Goal: Information Seeking & Learning: Learn about a topic

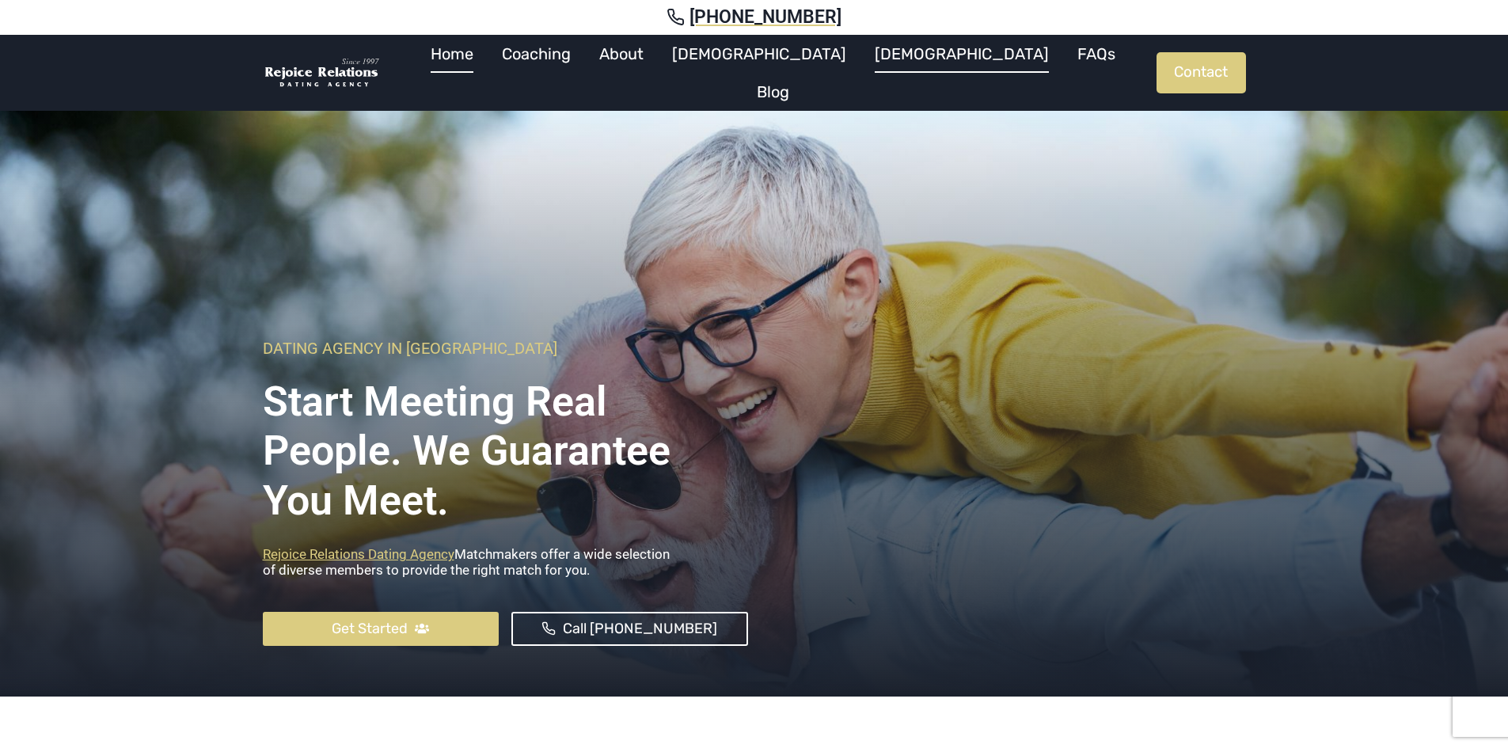
click at [861, 73] on link "[DEMOGRAPHIC_DATA]" at bounding box center [962, 54] width 203 height 38
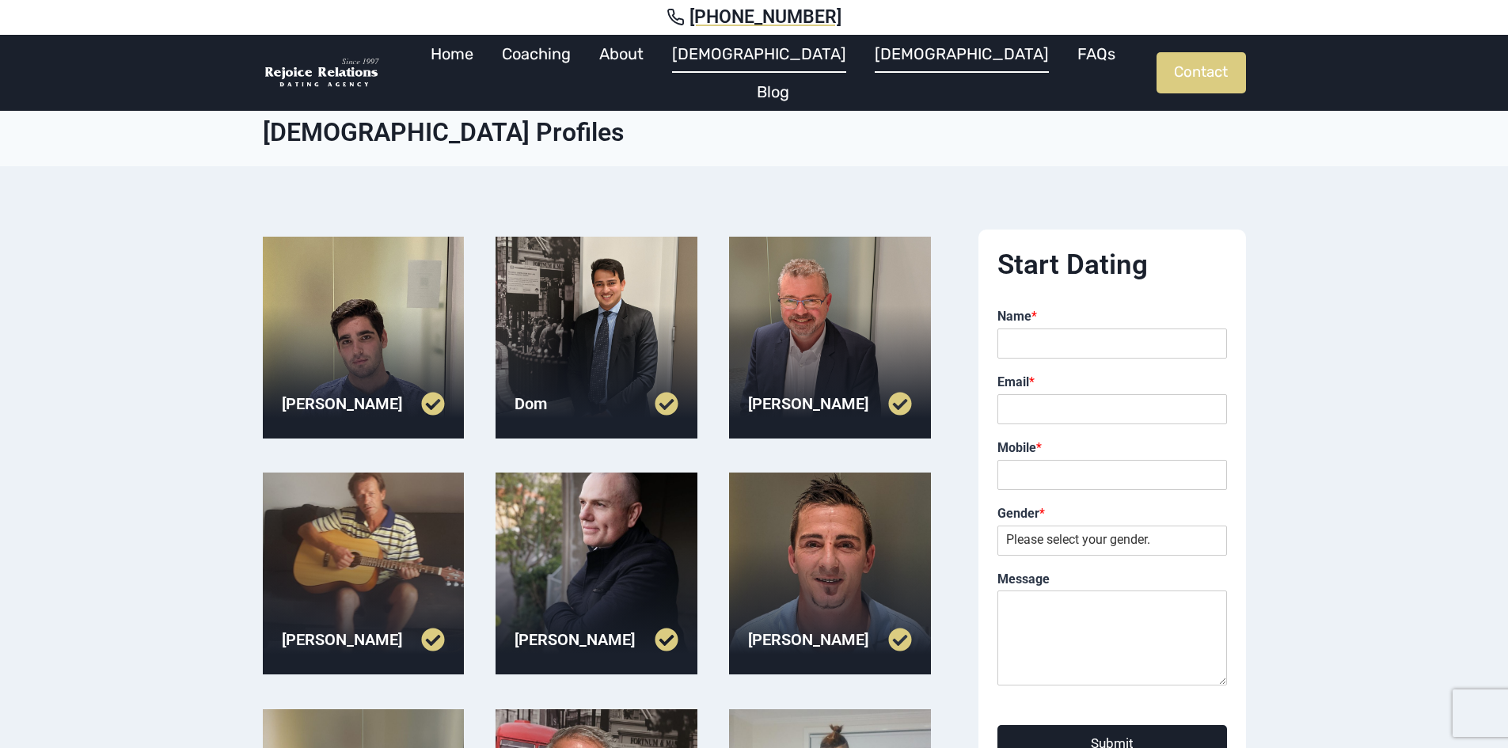
click at [767, 68] on link "[DEMOGRAPHIC_DATA]" at bounding box center [759, 54] width 203 height 38
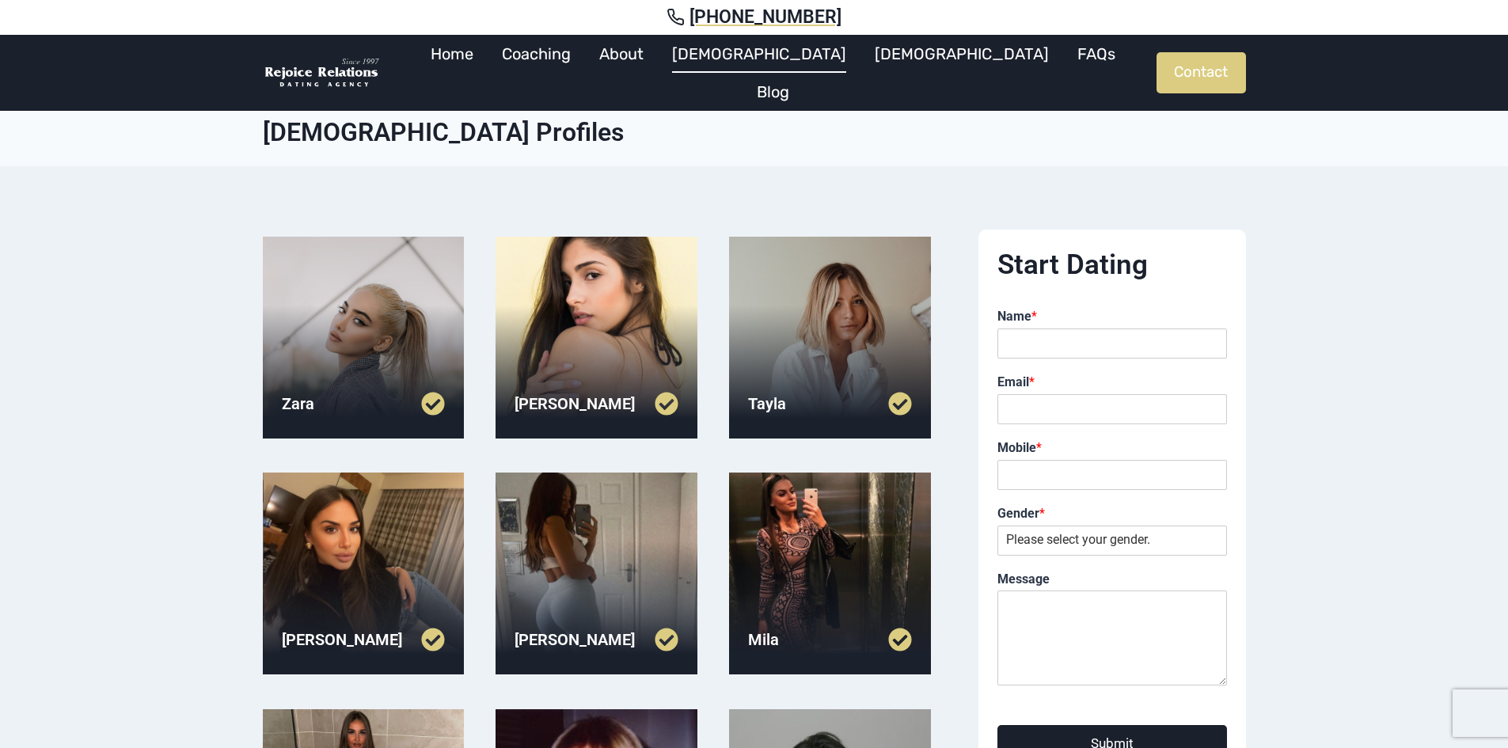
click at [586, 322] on div at bounding box center [597, 338] width 202 height 202
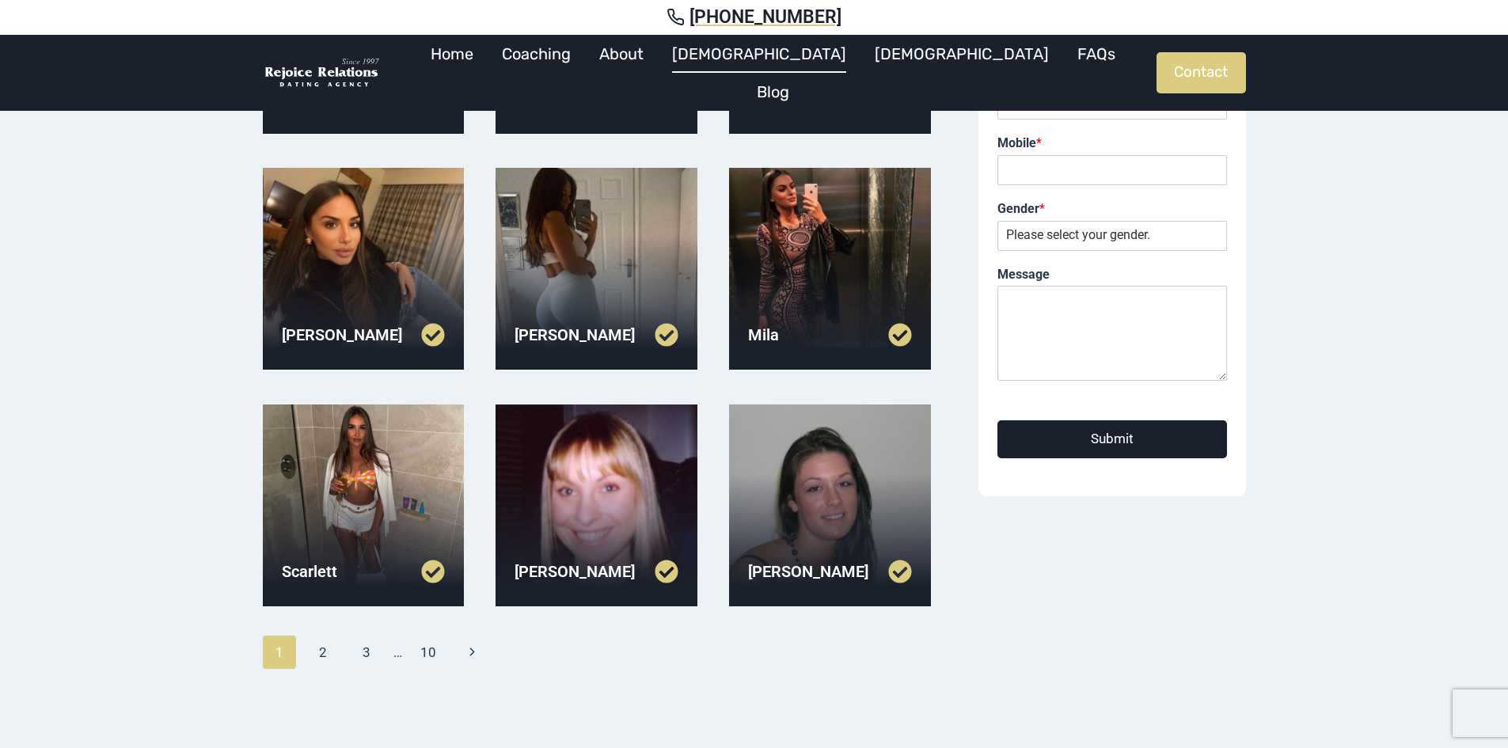
scroll to position [317, 0]
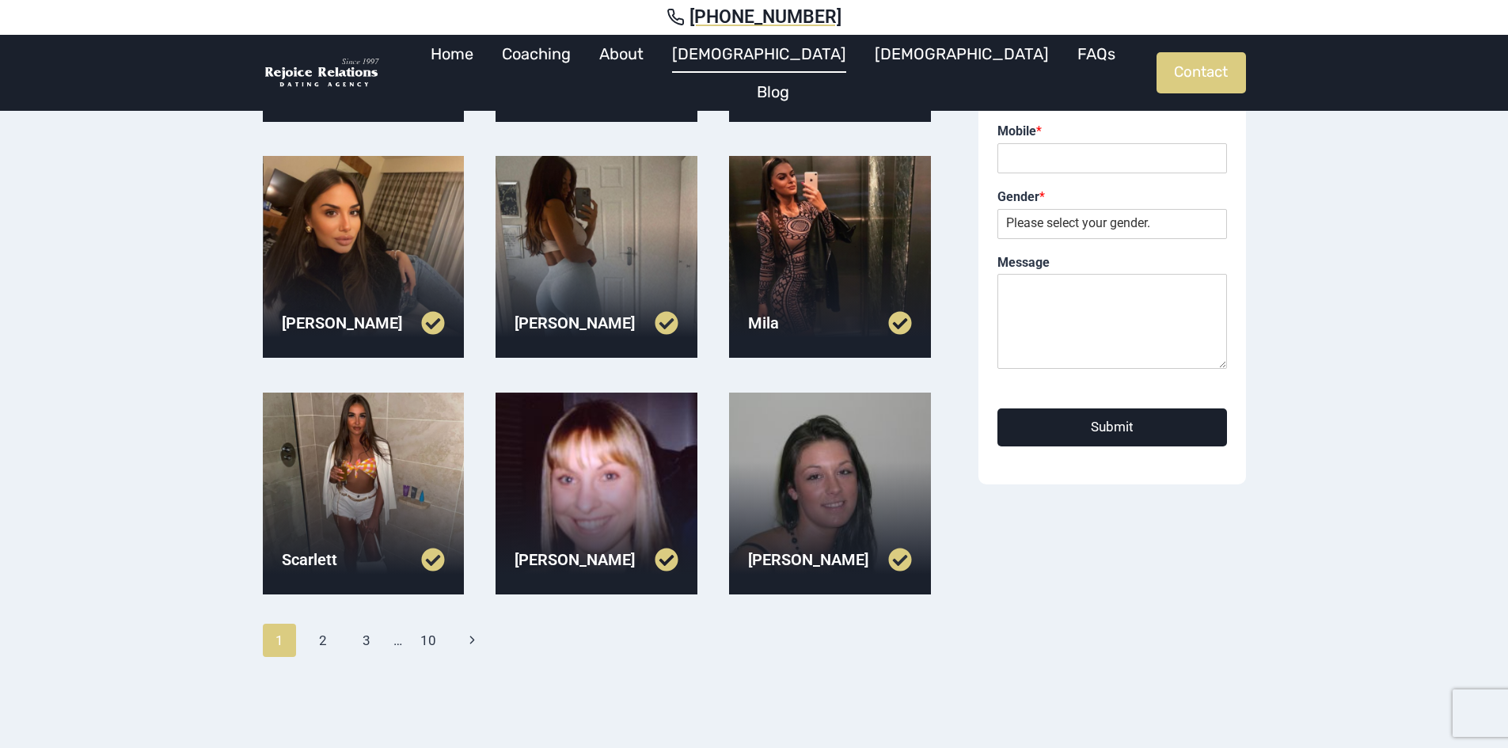
click at [860, 451] on div at bounding box center [830, 494] width 202 height 202
click at [316, 637] on link "2" at bounding box center [323, 640] width 34 height 33
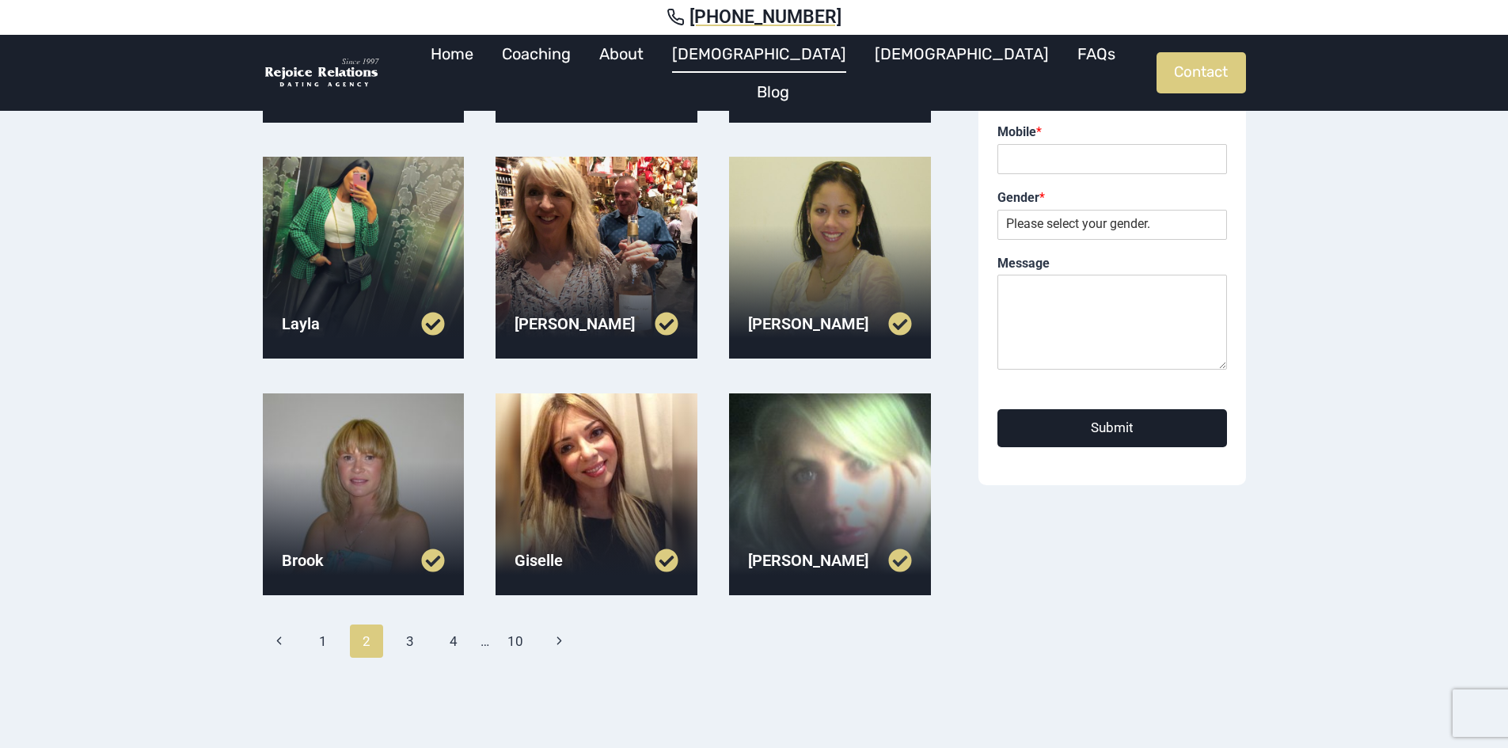
scroll to position [317, 0]
click at [402, 638] on link "3" at bounding box center [410, 640] width 34 height 33
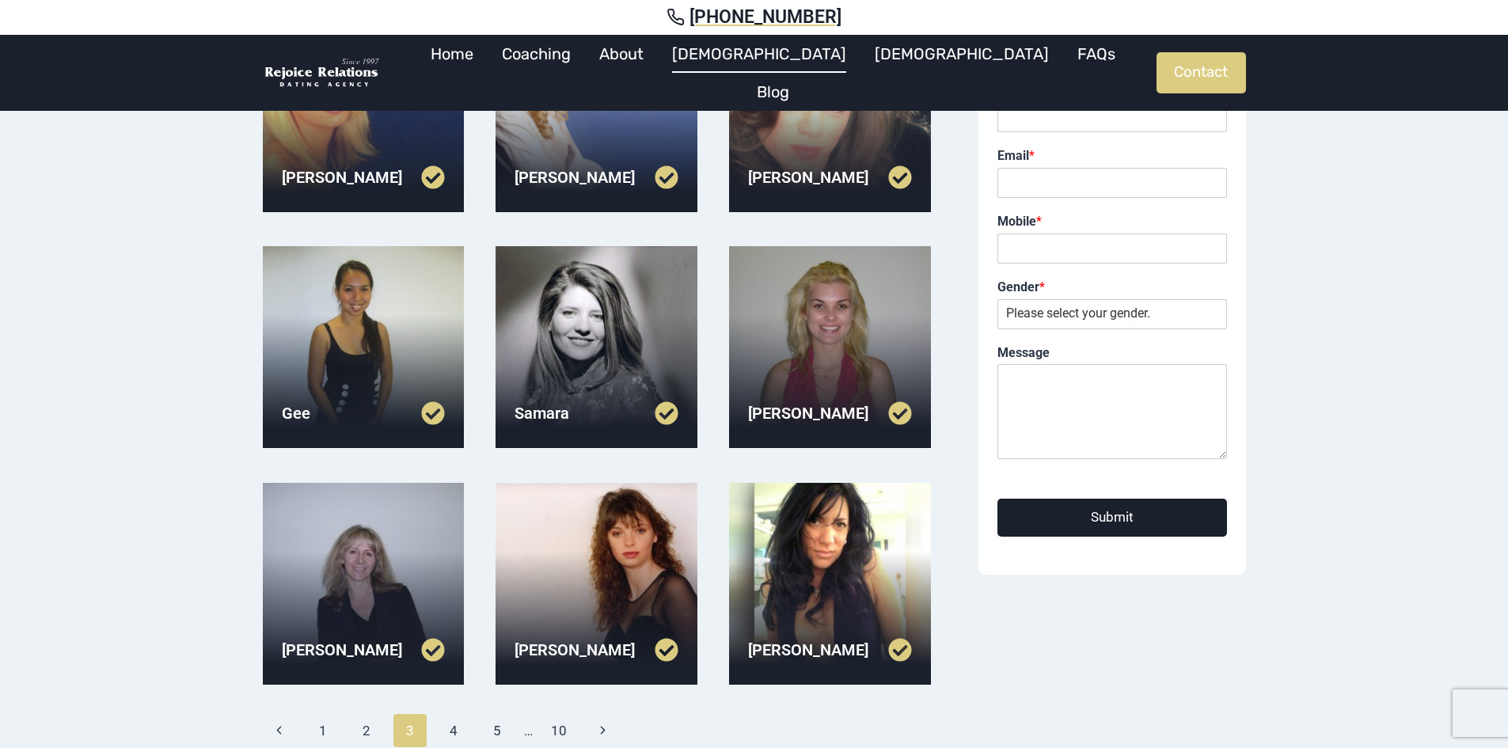
scroll to position [317, 0]
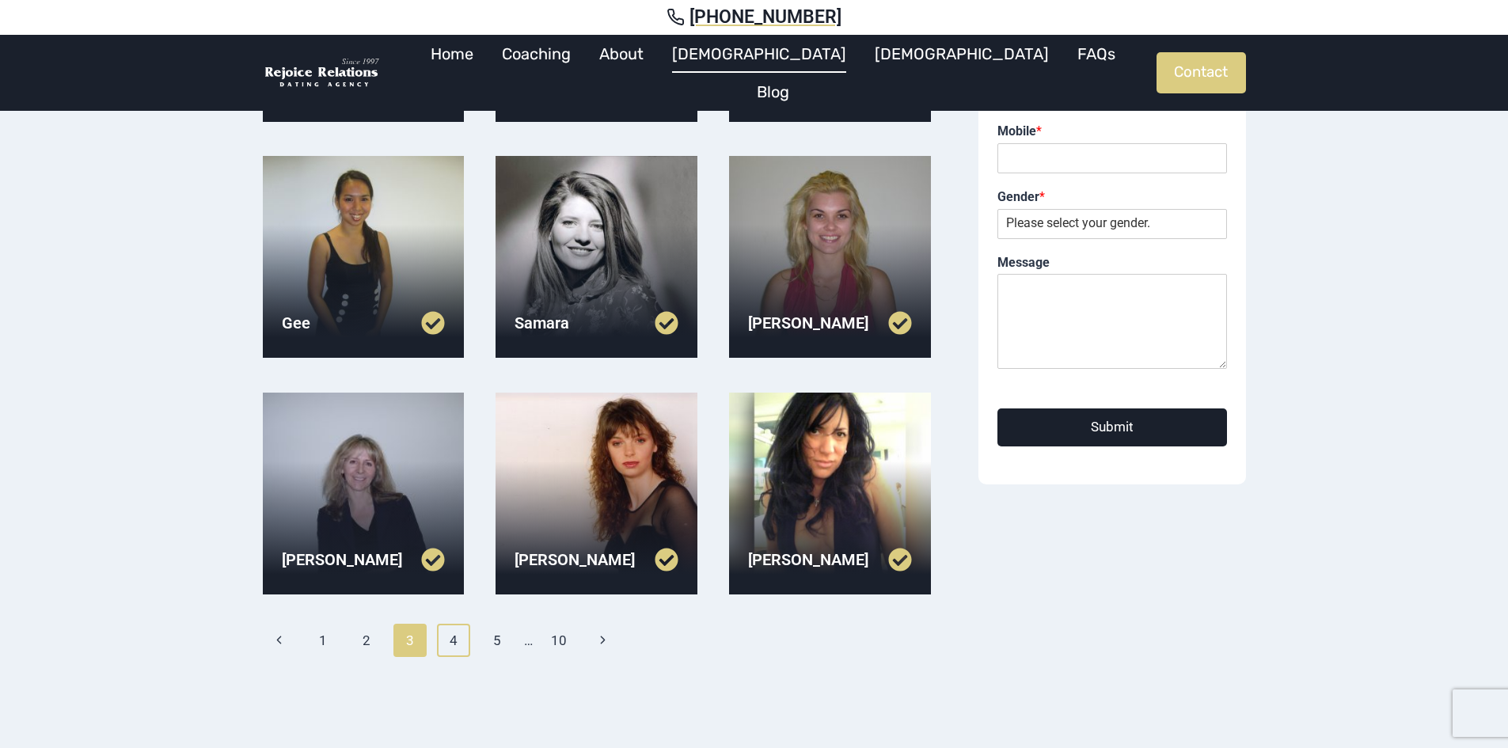
click at [463, 640] on link "4" at bounding box center [454, 640] width 34 height 33
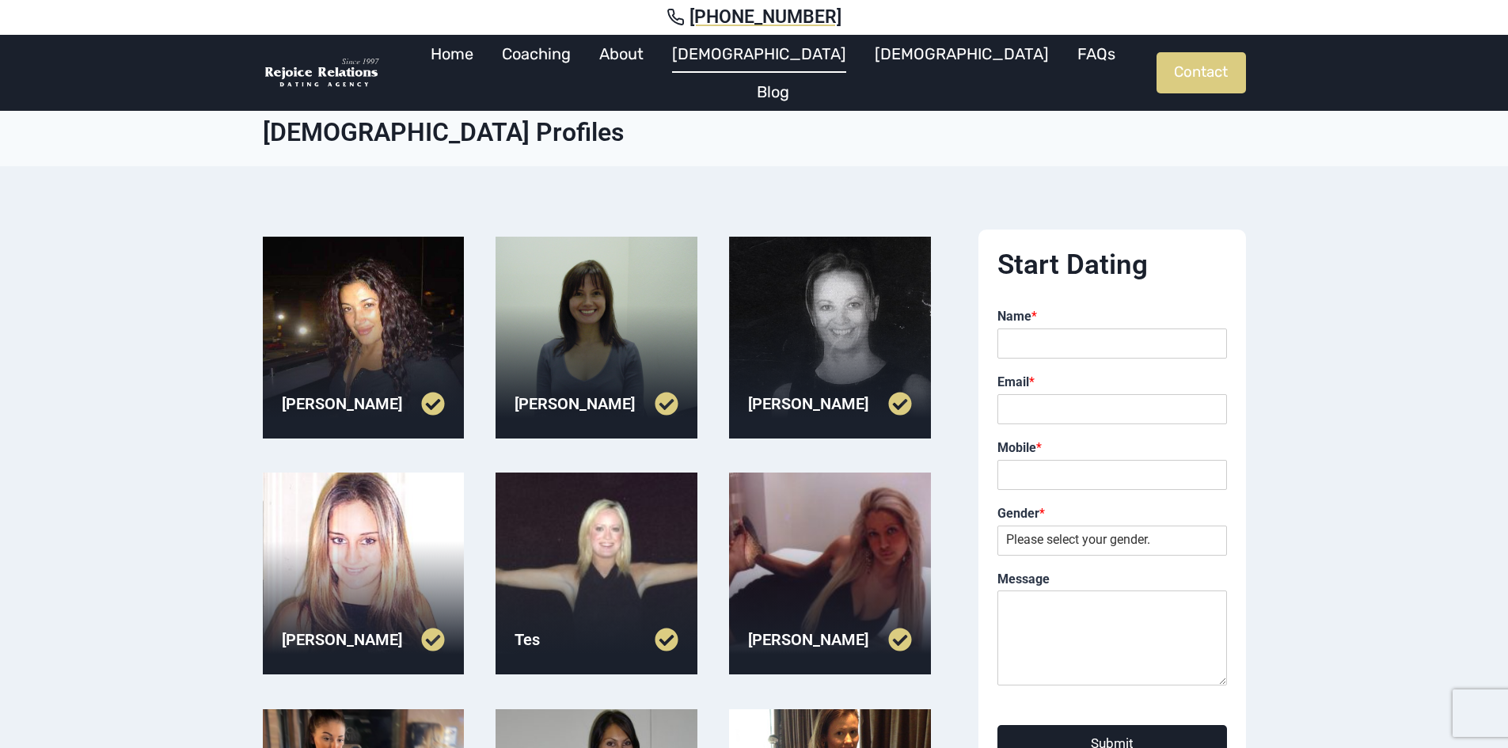
click at [612, 335] on div at bounding box center [597, 338] width 202 height 202
click at [861, 72] on link "[DEMOGRAPHIC_DATA]" at bounding box center [962, 54] width 203 height 38
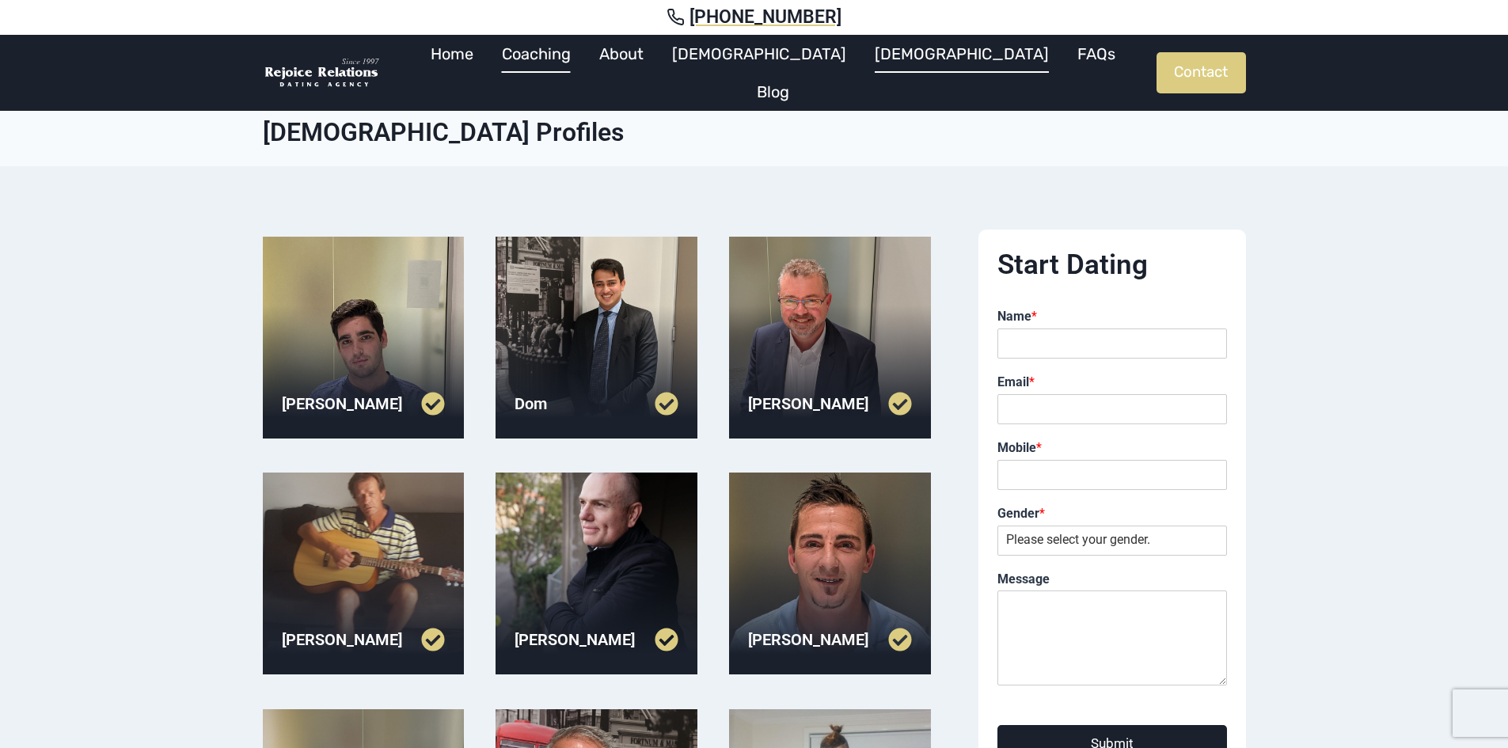
click at [585, 71] on link "Coaching" at bounding box center [536, 54] width 97 height 38
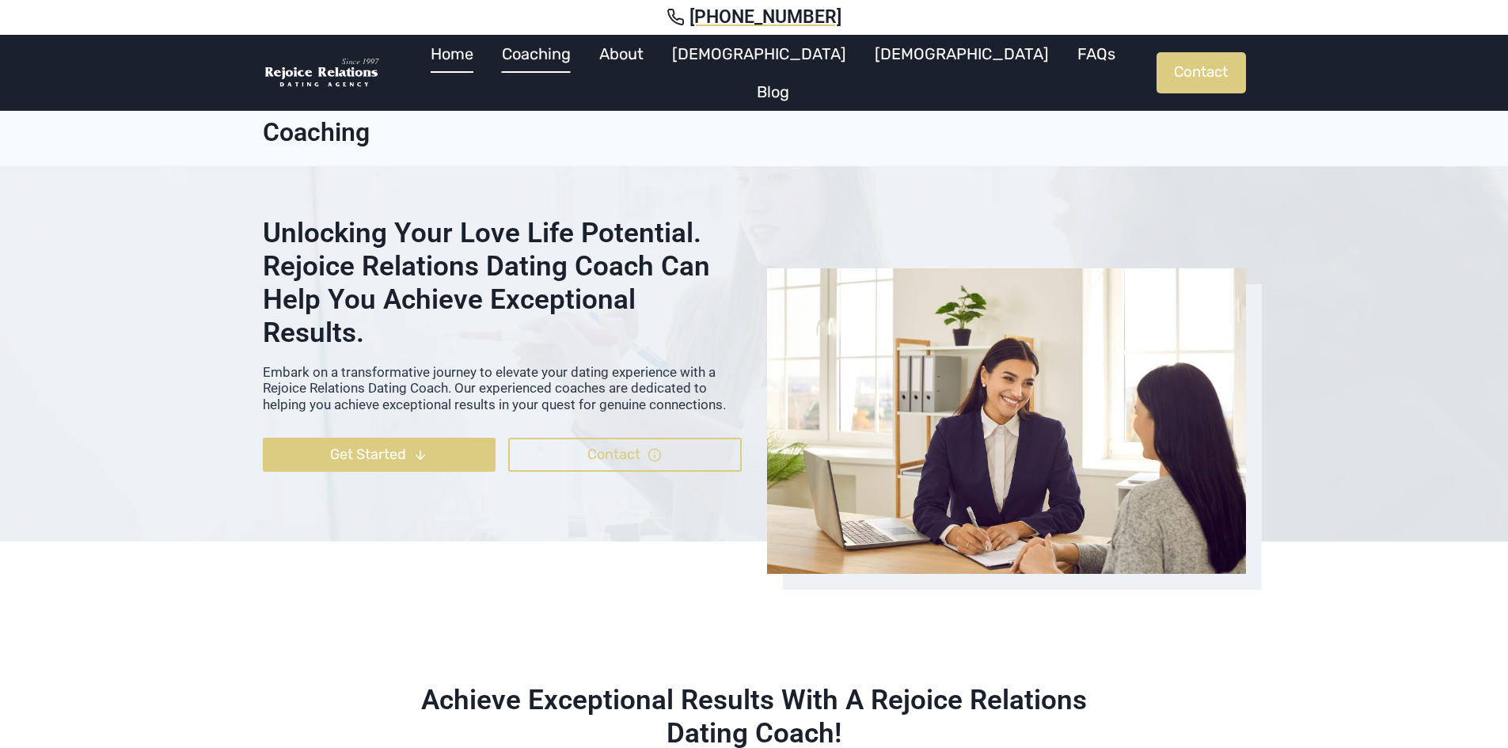
click at [488, 73] on link "Home" at bounding box center [451, 54] width 71 height 38
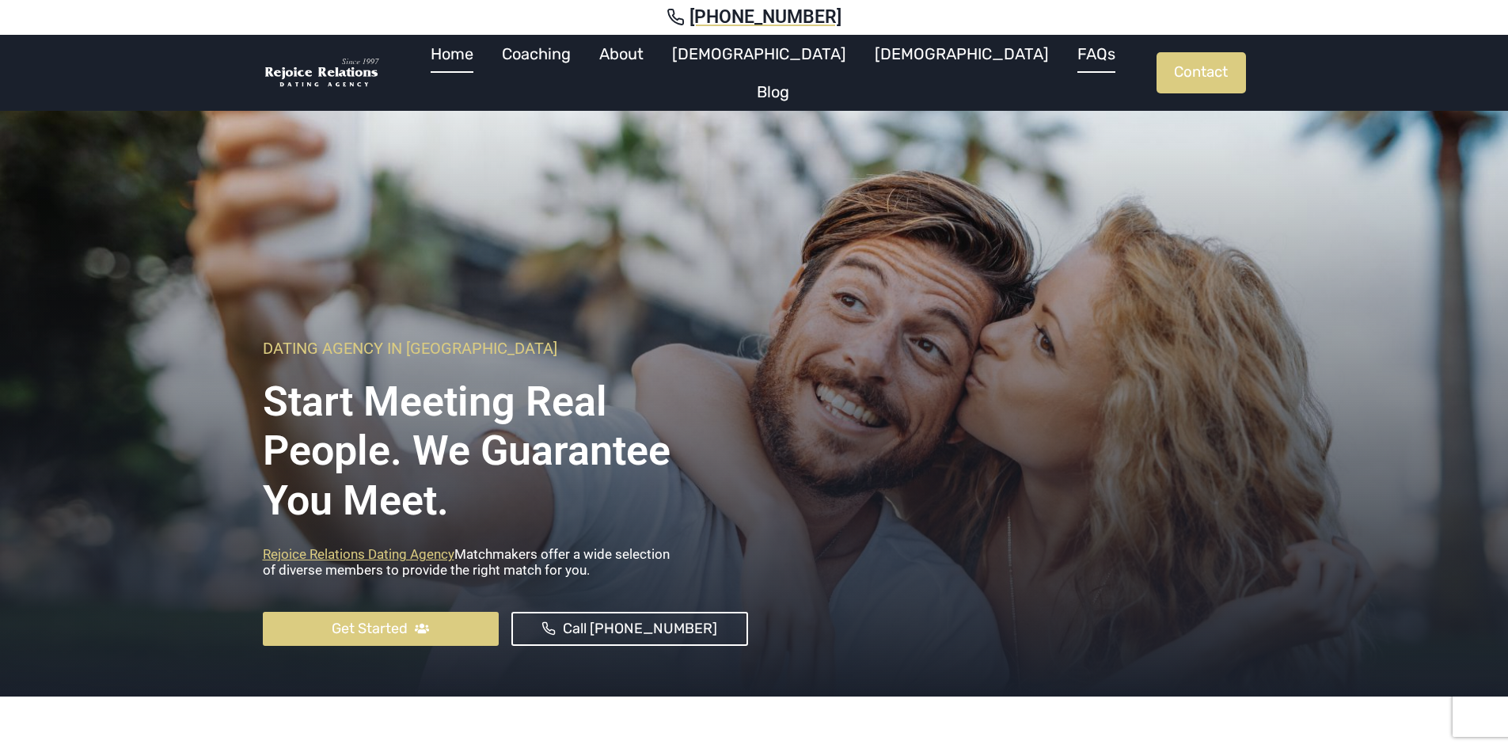
click at [1063, 73] on link "FAQs" at bounding box center [1096, 54] width 67 height 38
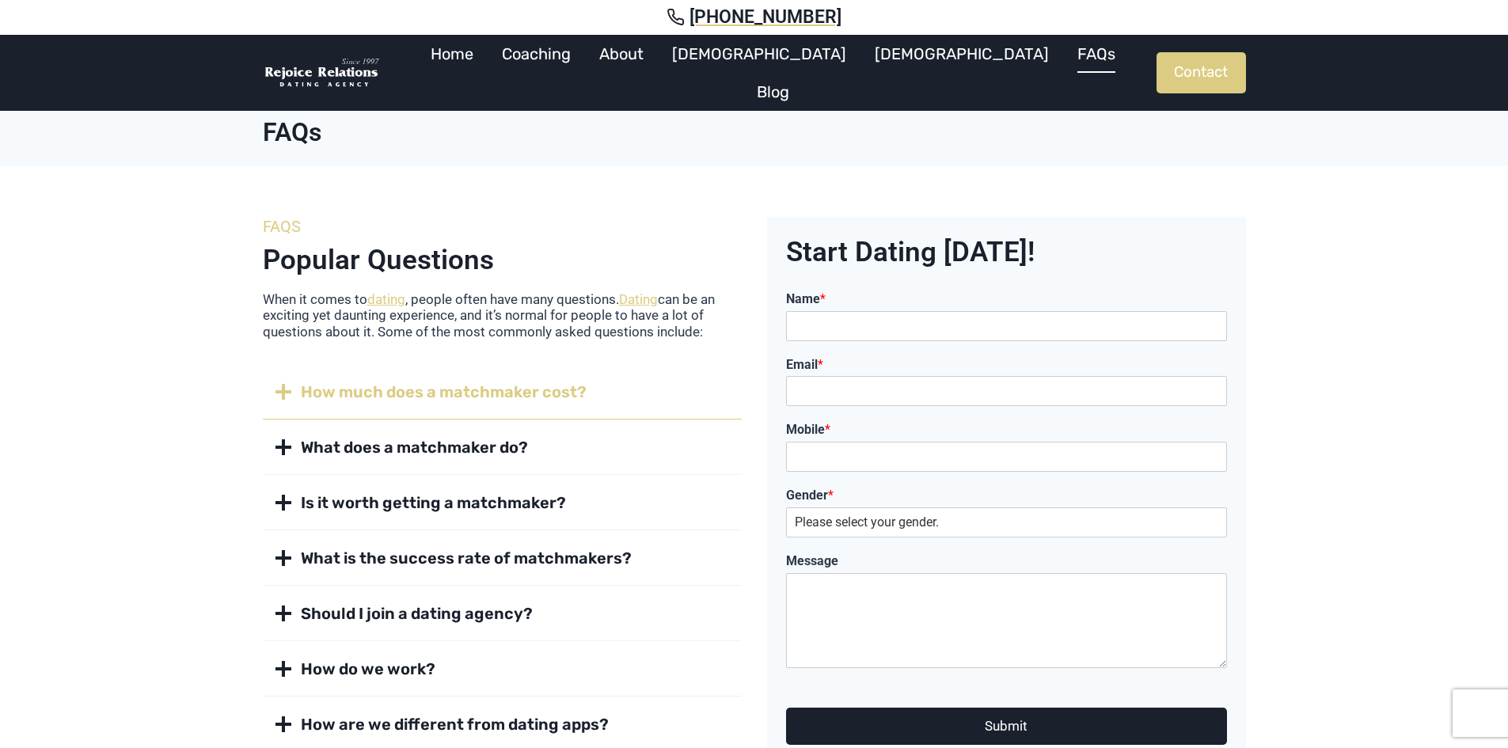
click at [443, 376] on button "How much does a matchmaker cost?" at bounding box center [502, 392] width 479 height 55
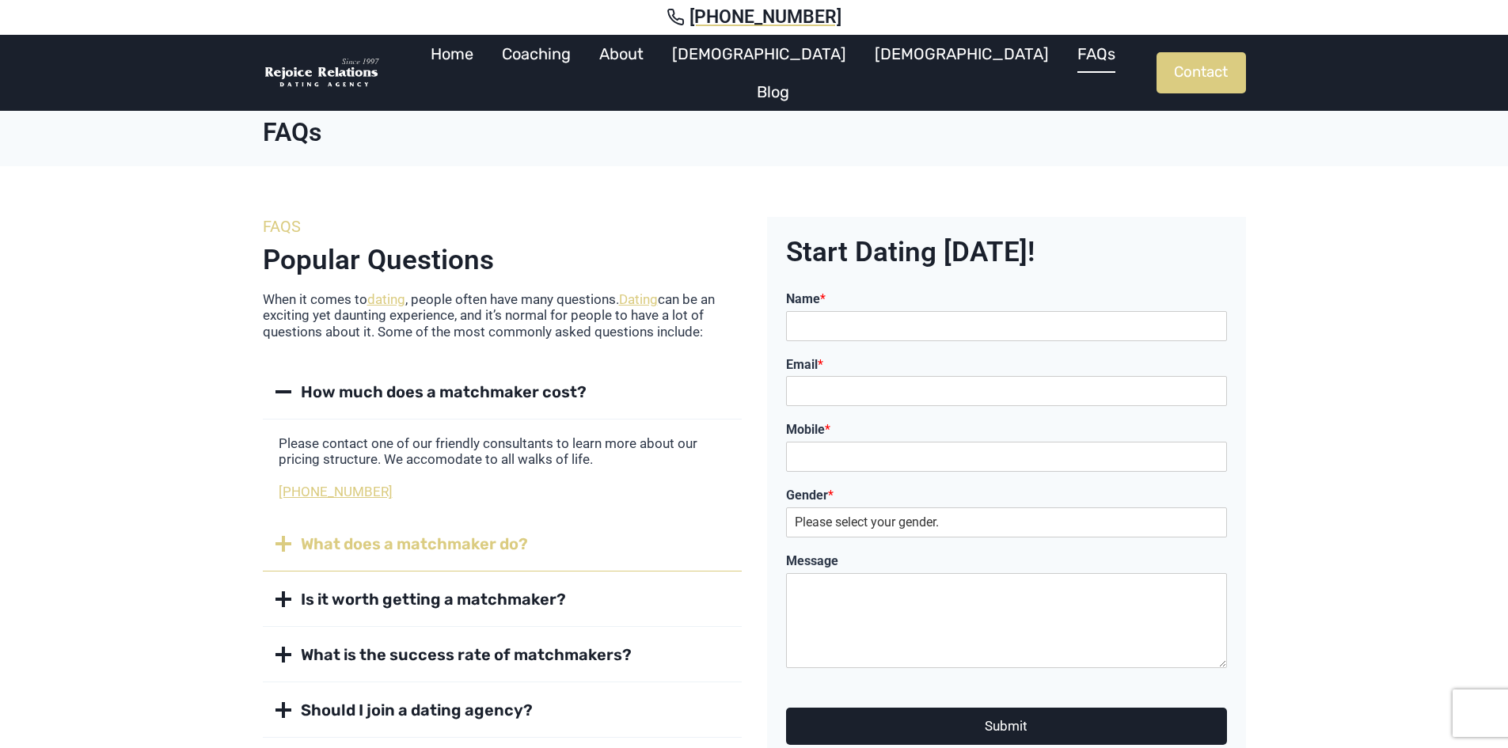
click at [437, 568] on button "What does a matchmaker do?" at bounding box center [502, 544] width 479 height 55
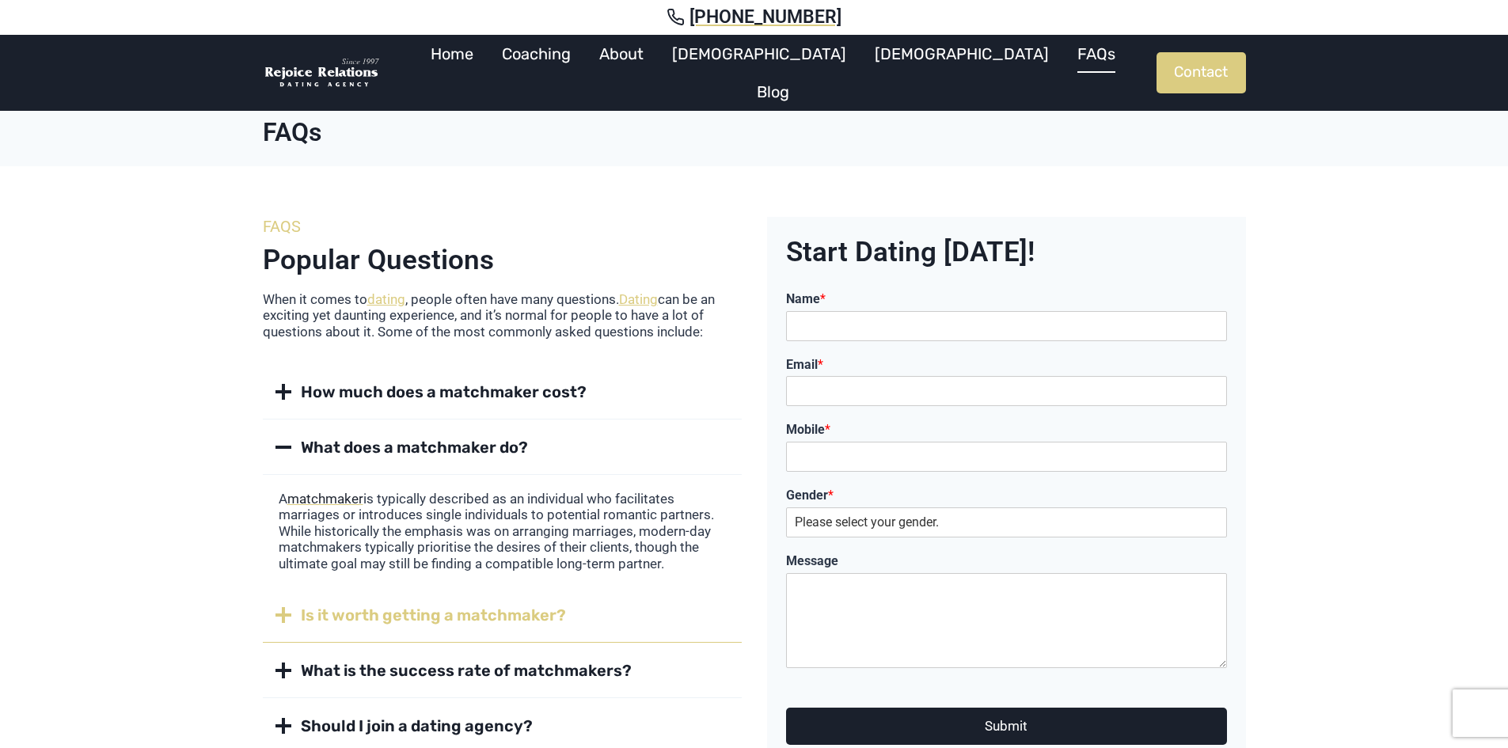
click at [435, 621] on span "Is it worth getting a matchmaker?" at bounding box center [433, 615] width 265 height 22
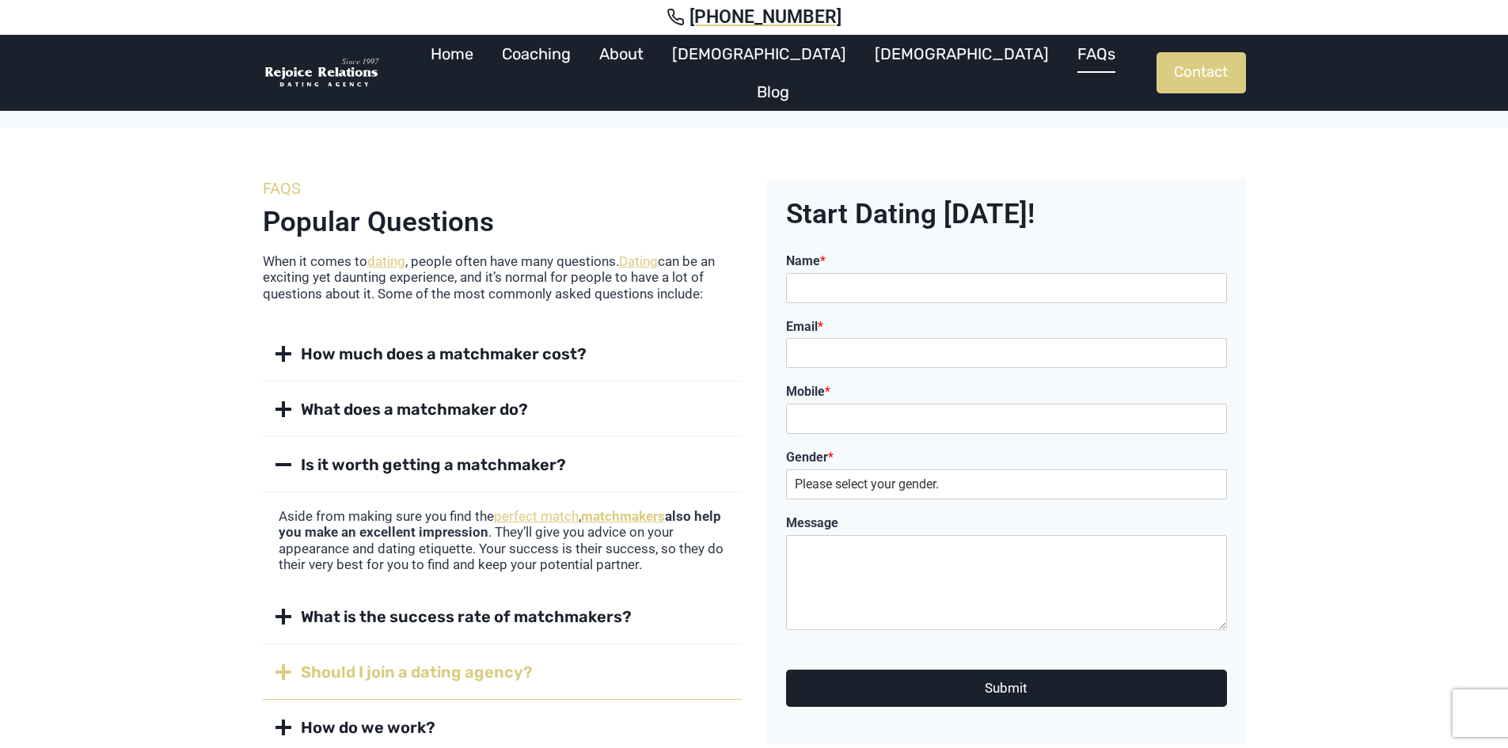
scroll to position [158, 0]
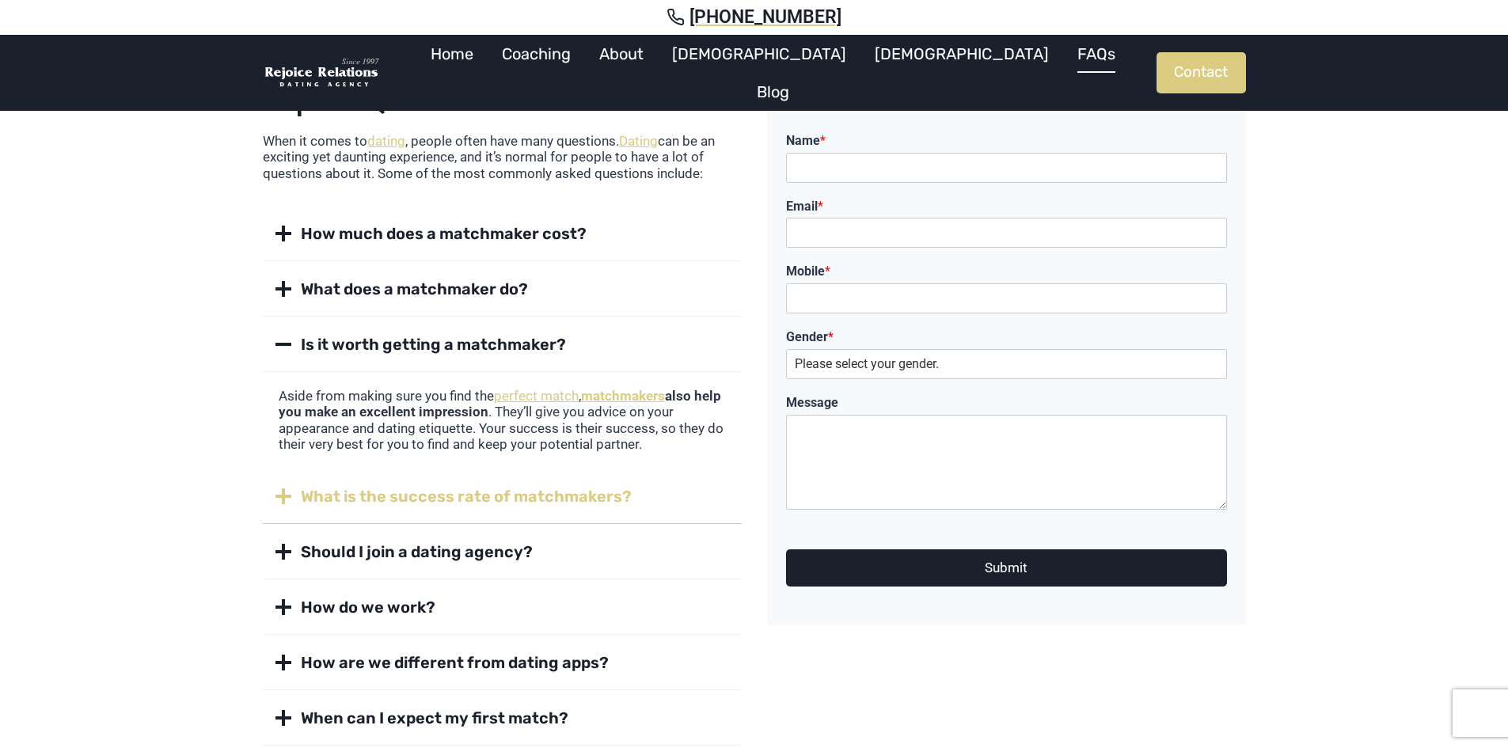
click at [453, 504] on span "What is the success rate of matchmakers?" at bounding box center [466, 496] width 331 height 22
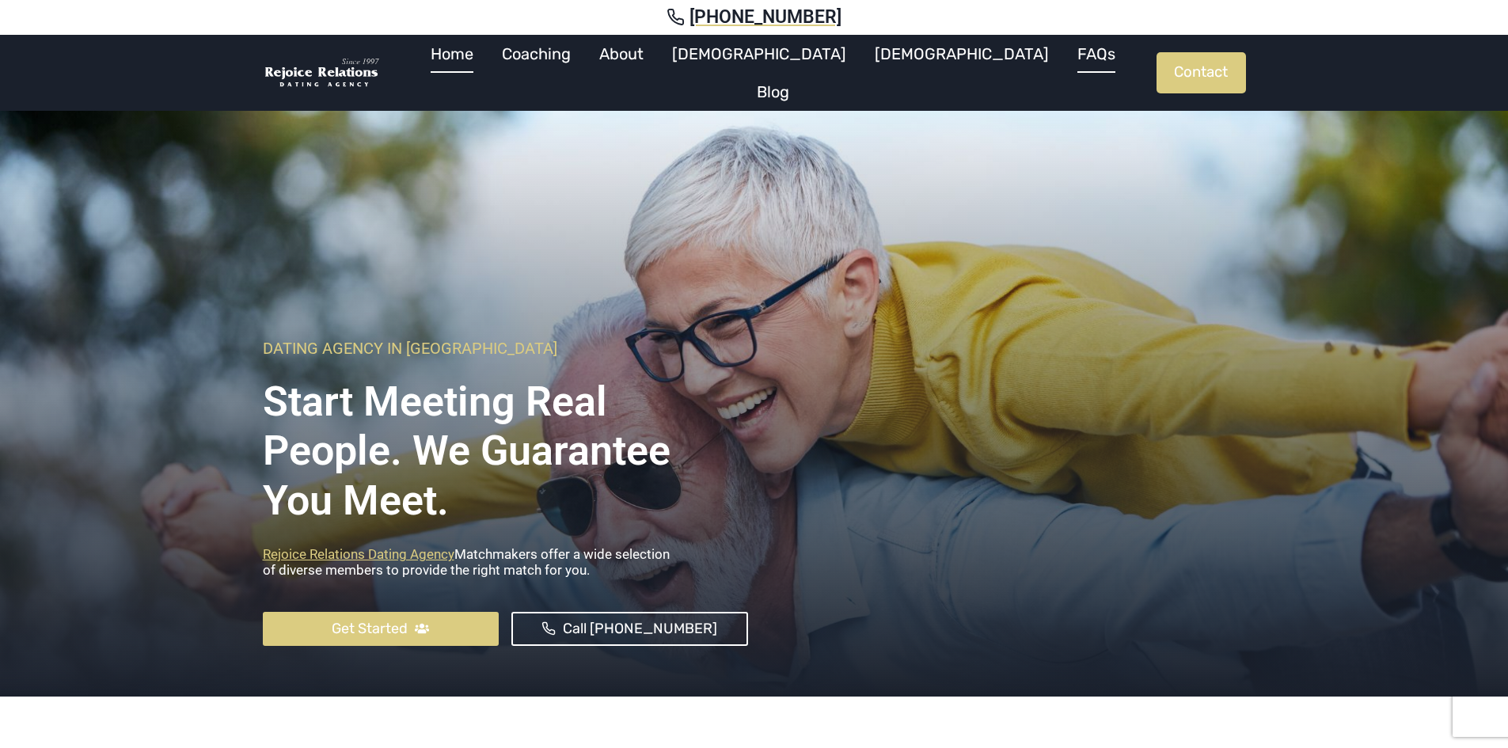
click at [1063, 70] on link "FAQs" at bounding box center [1096, 54] width 67 height 38
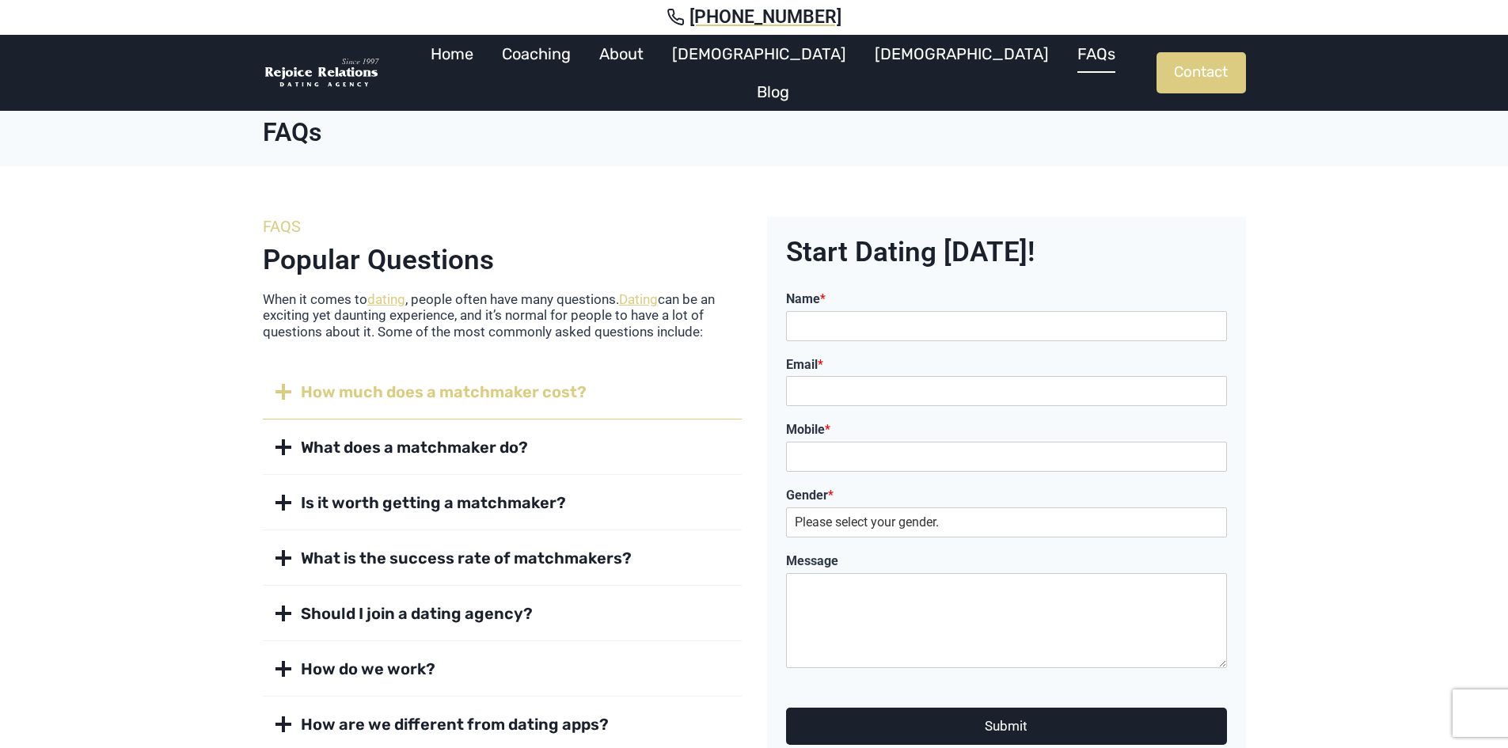
click at [437, 389] on span "How much does a matchmaker cost?" at bounding box center [444, 392] width 286 height 22
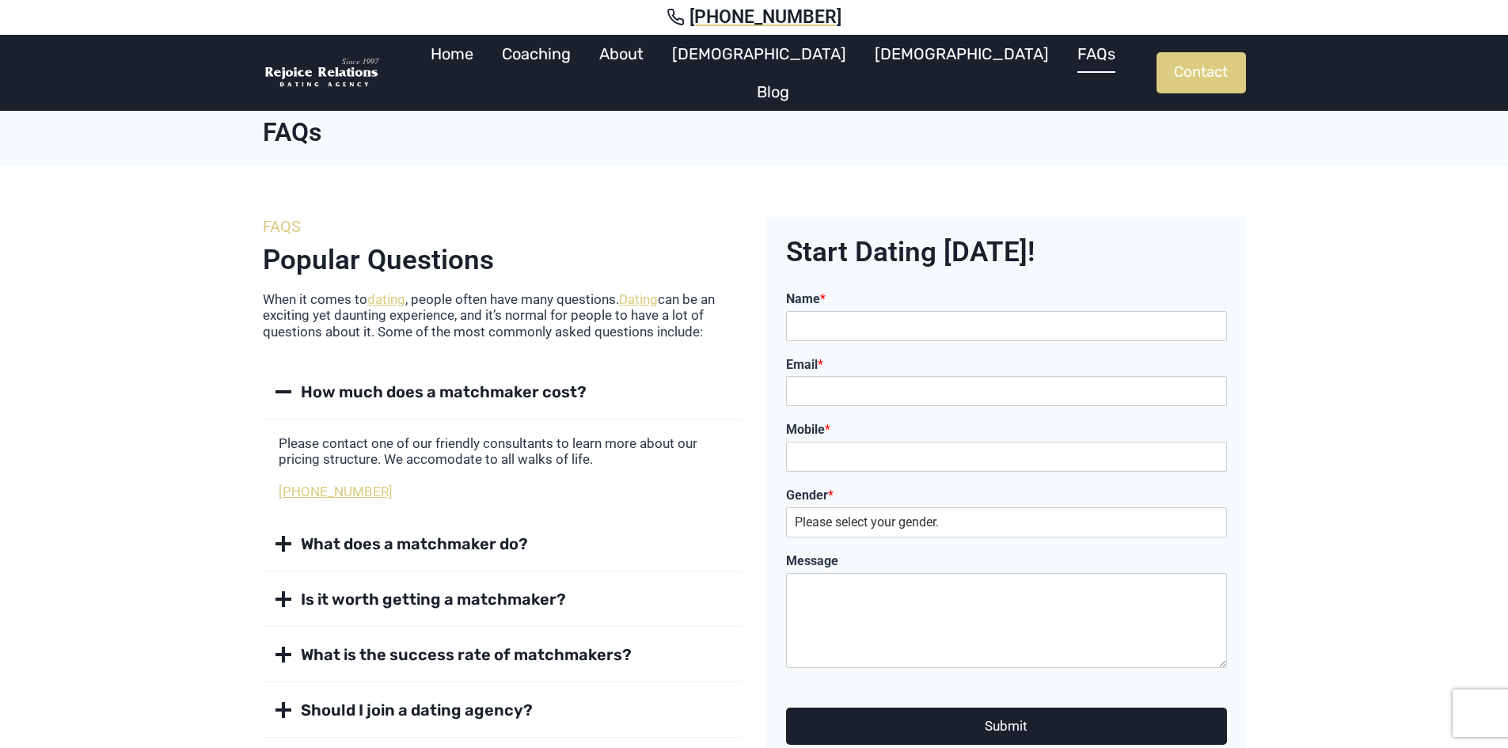
click at [437, 389] on span "How much does a matchmaker cost?" at bounding box center [444, 392] width 286 height 22
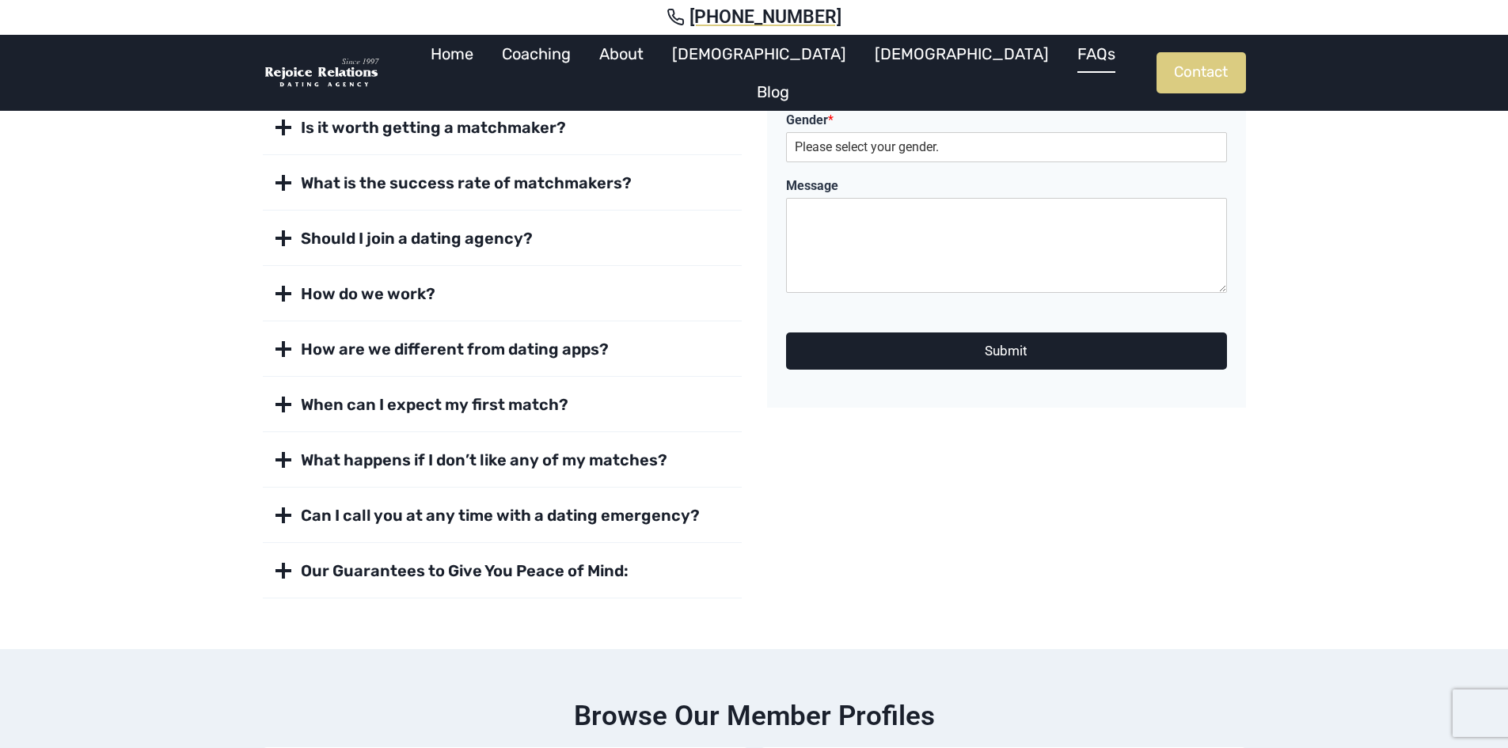
scroll to position [396, 0]
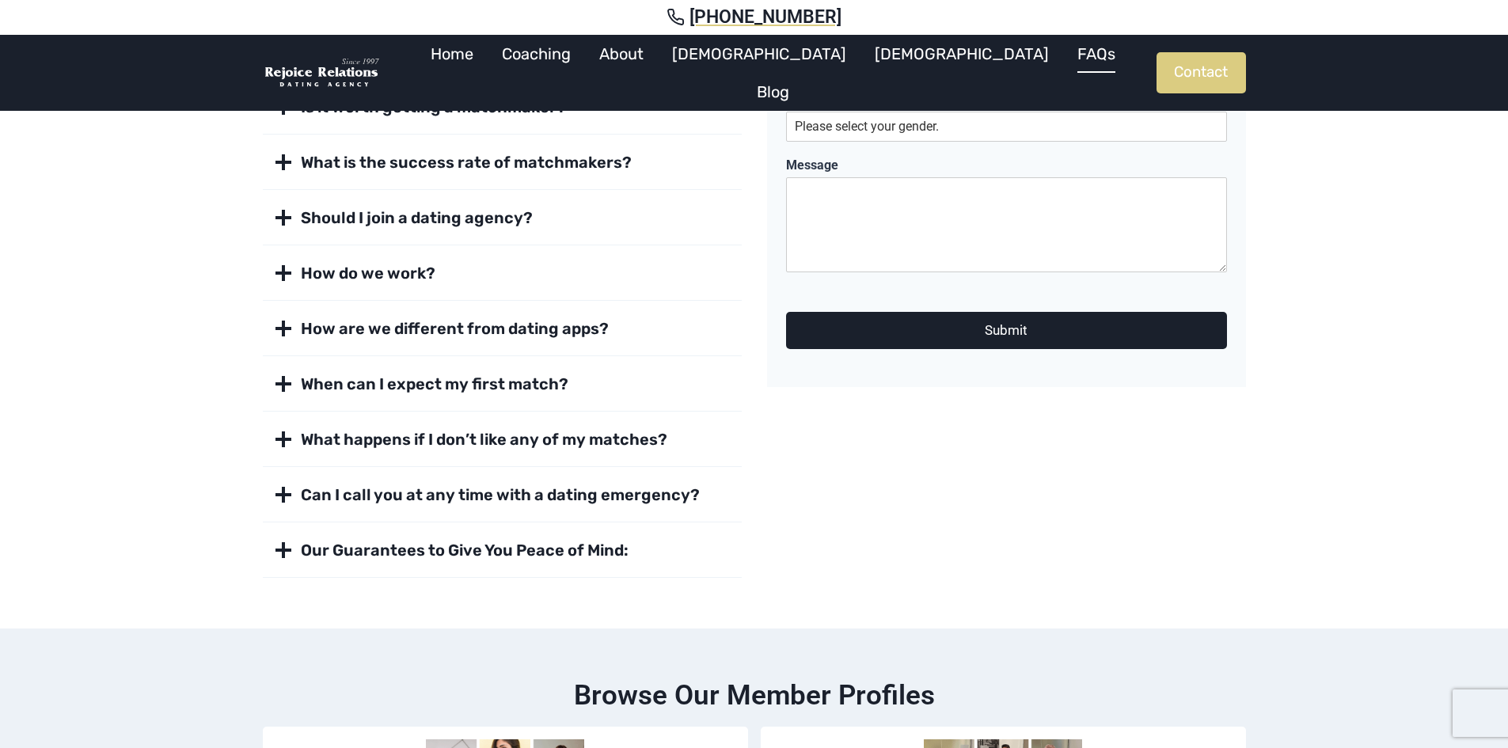
drag, startPoint x: 406, startPoint y: 366, endPoint x: 182, endPoint y: 417, distance: 229.9
click at [182, 417] on div "FAQs Popular Questions When it comes to dating , people often have many questio…" at bounding box center [754, 199] width 1508 height 858
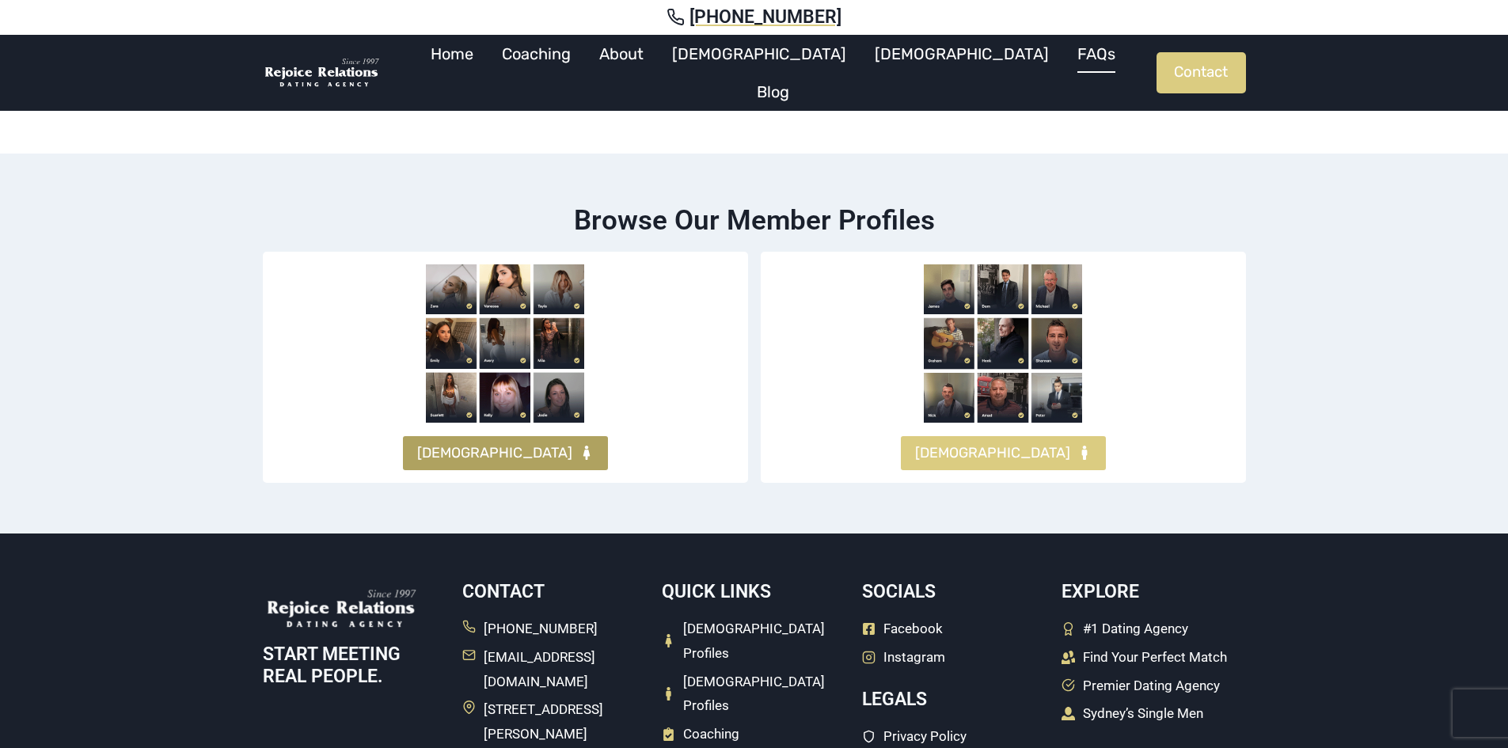
click at [515, 452] on span "FEMALES" at bounding box center [494, 453] width 155 height 23
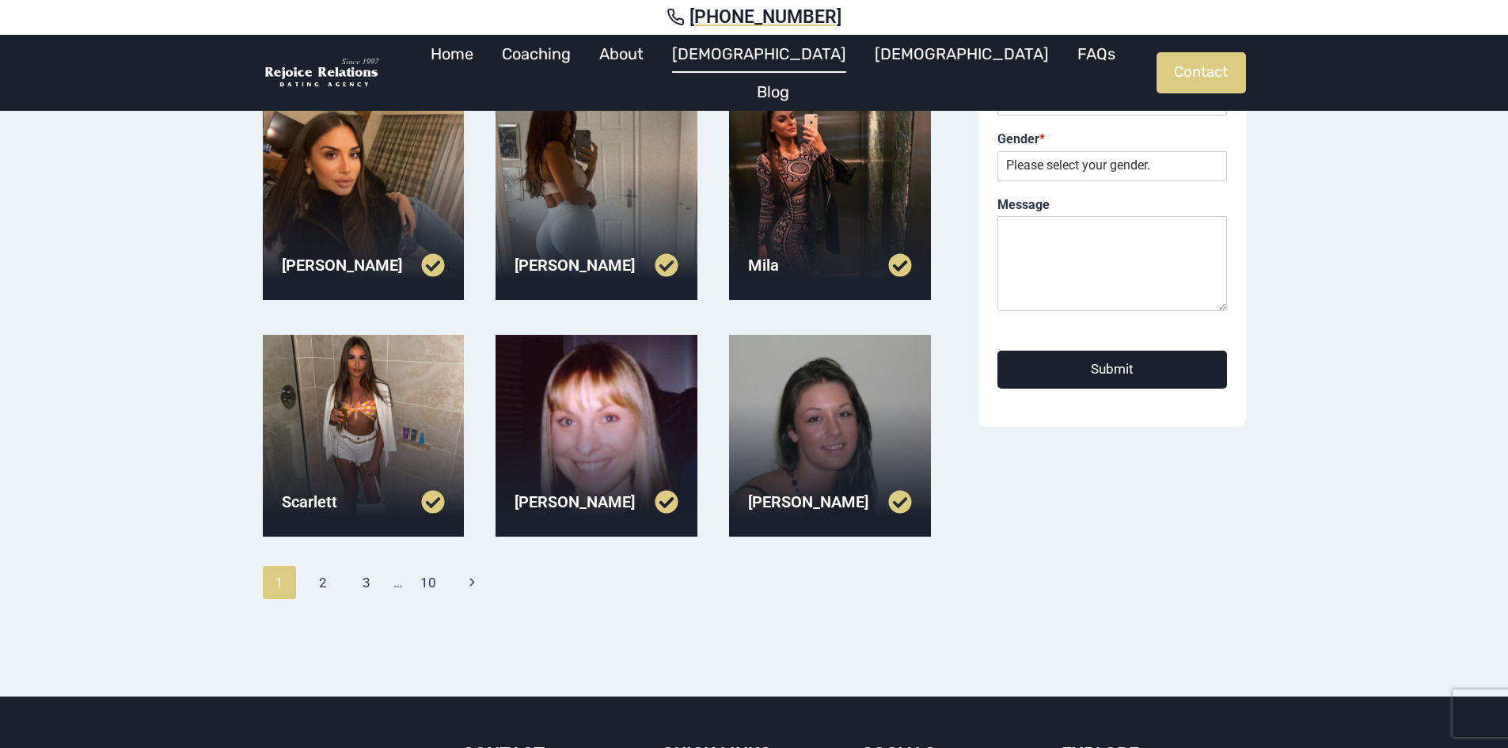
scroll to position [396, 0]
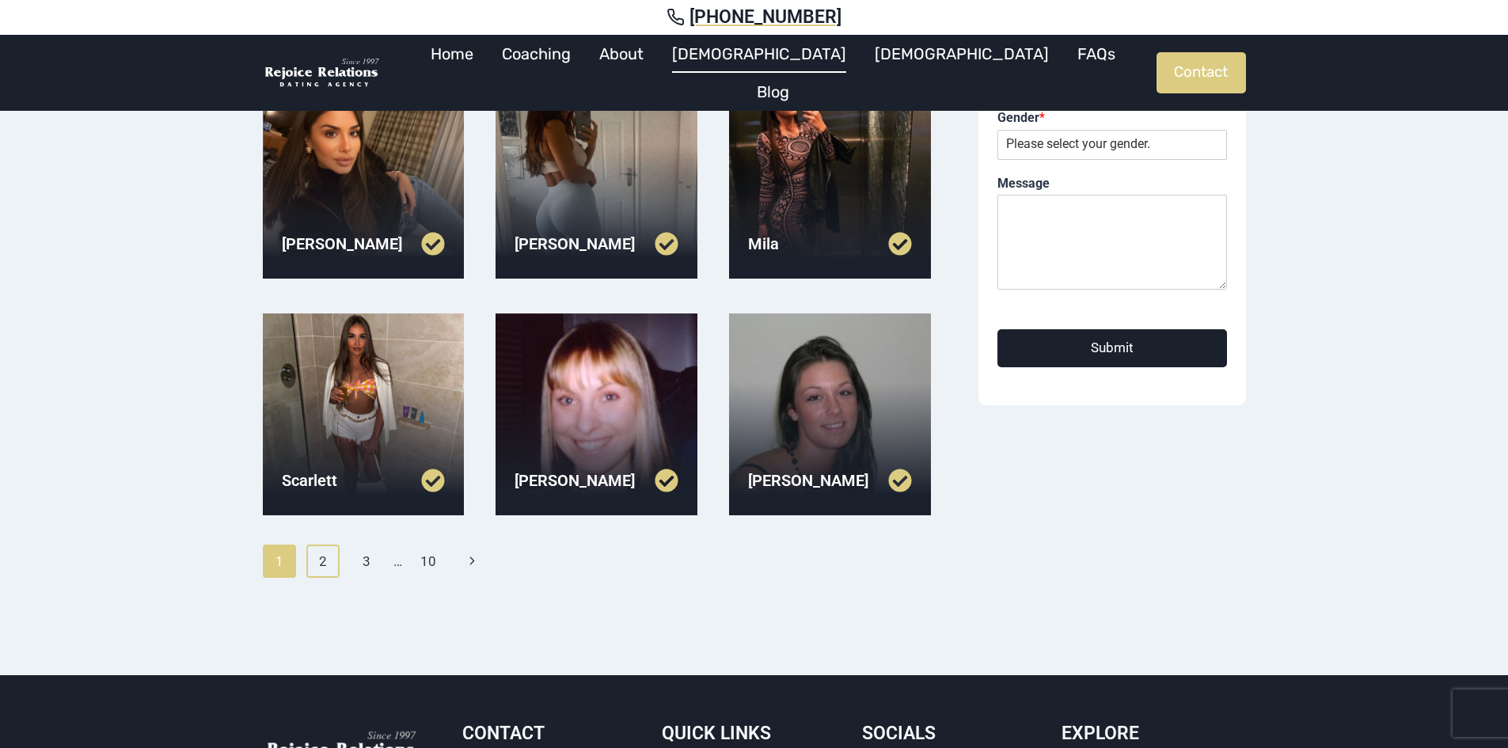
click at [325, 555] on link "2" at bounding box center [323, 561] width 34 height 33
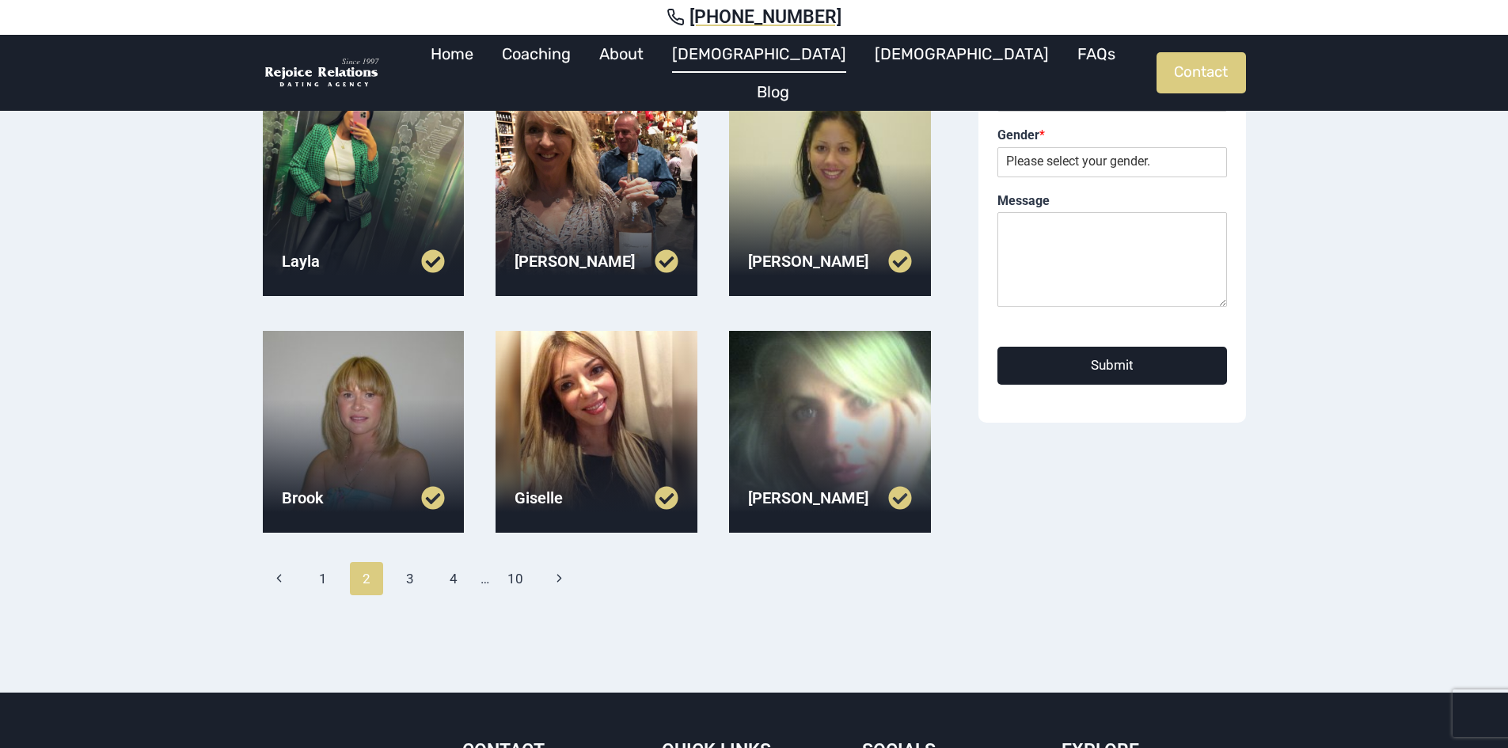
scroll to position [396, 0]
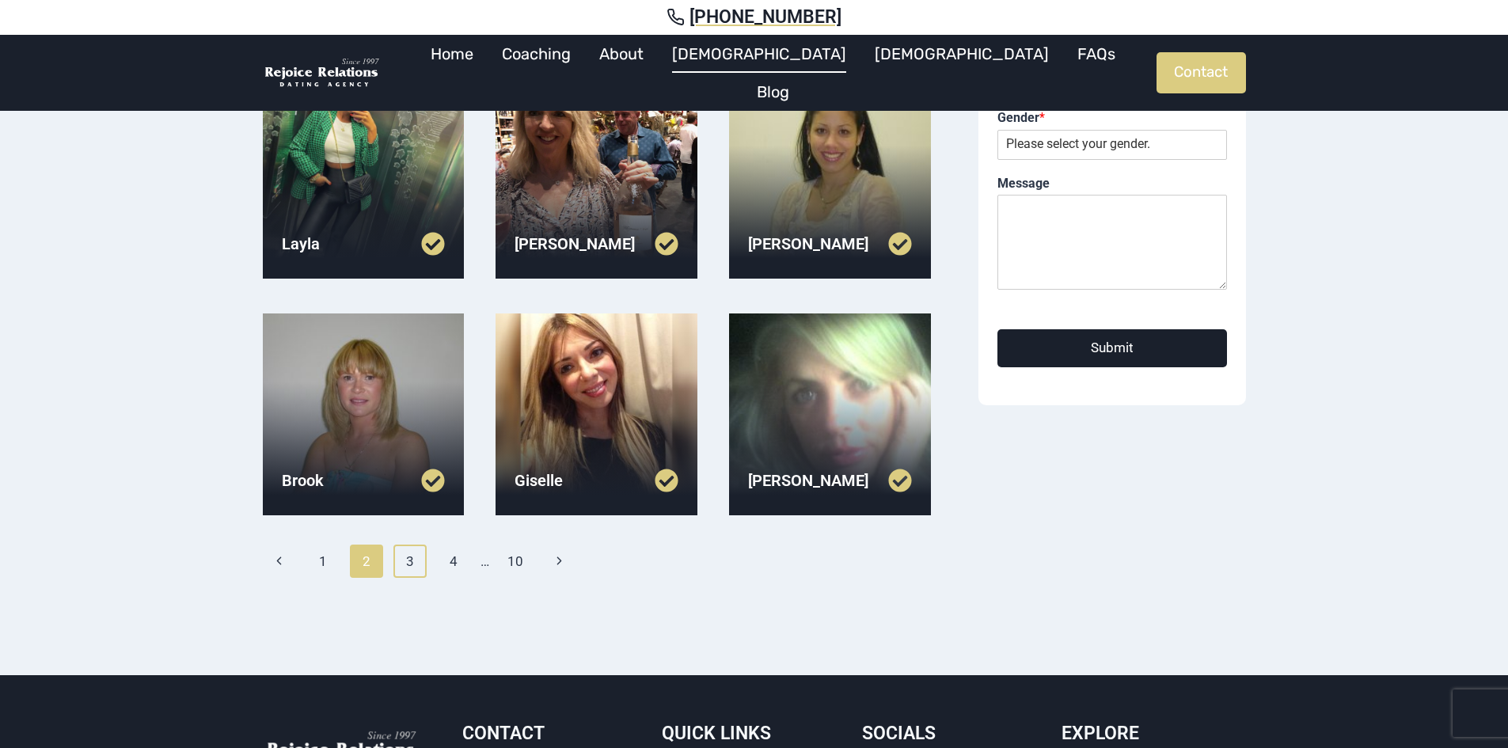
click at [401, 567] on link "3" at bounding box center [410, 561] width 34 height 33
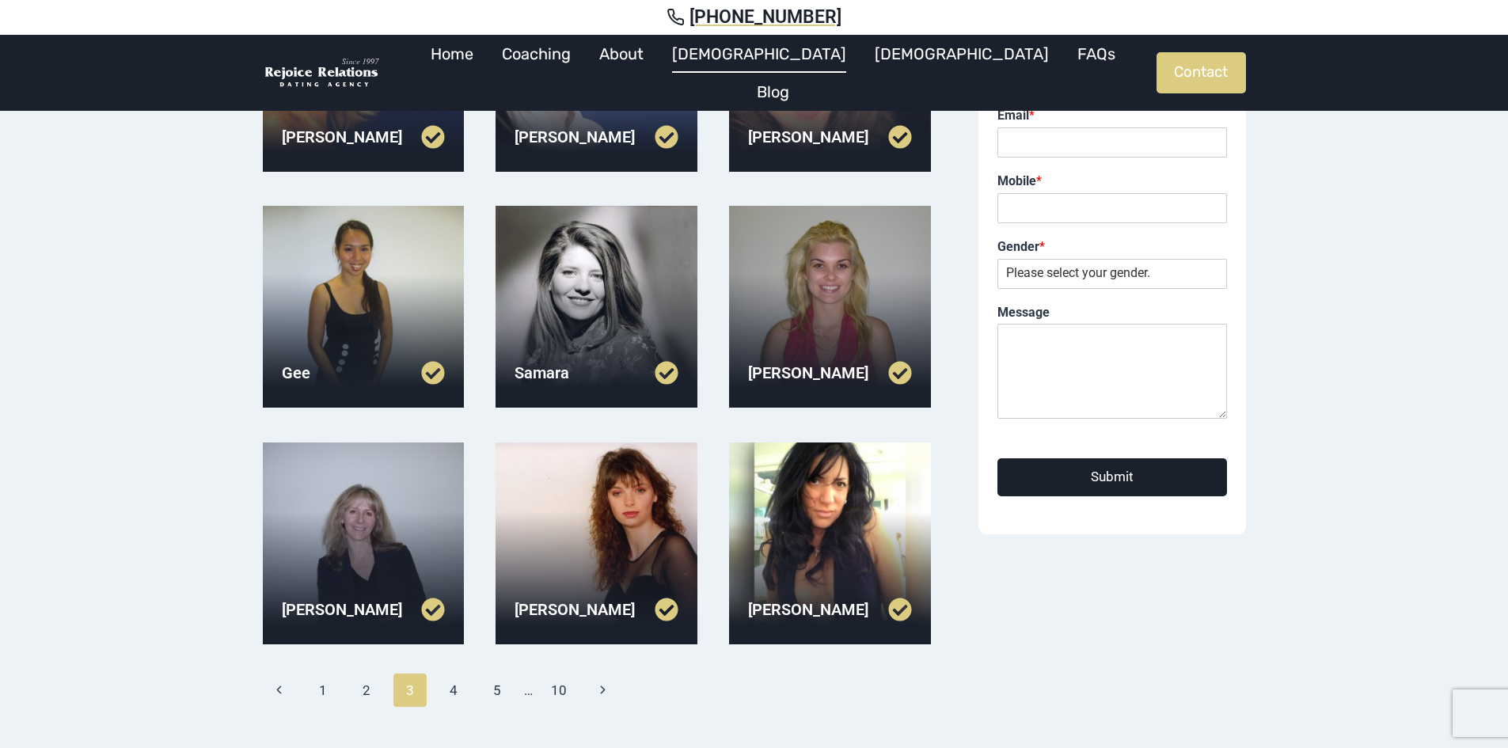
scroll to position [317, 0]
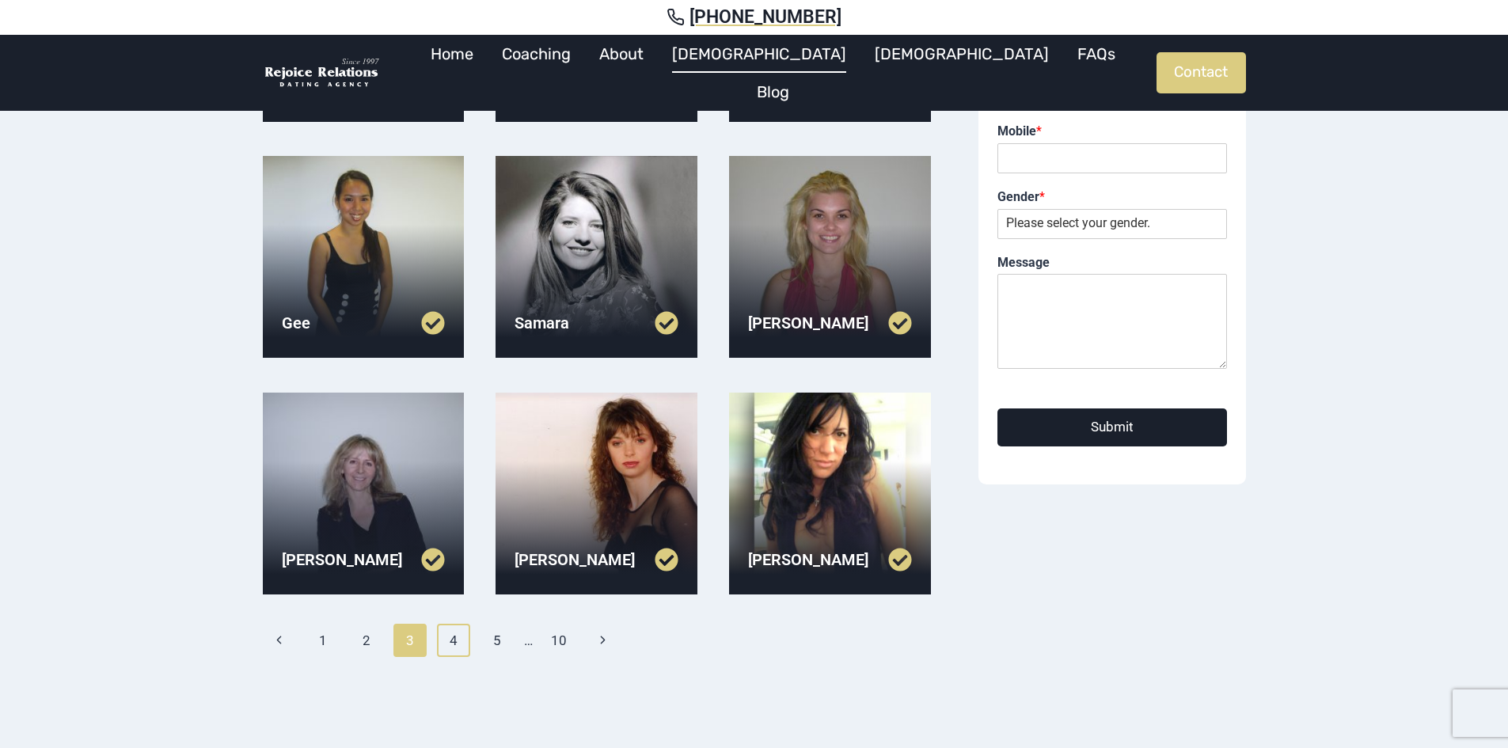
click at [467, 644] on link "4" at bounding box center [454, 640] width 34 height 33
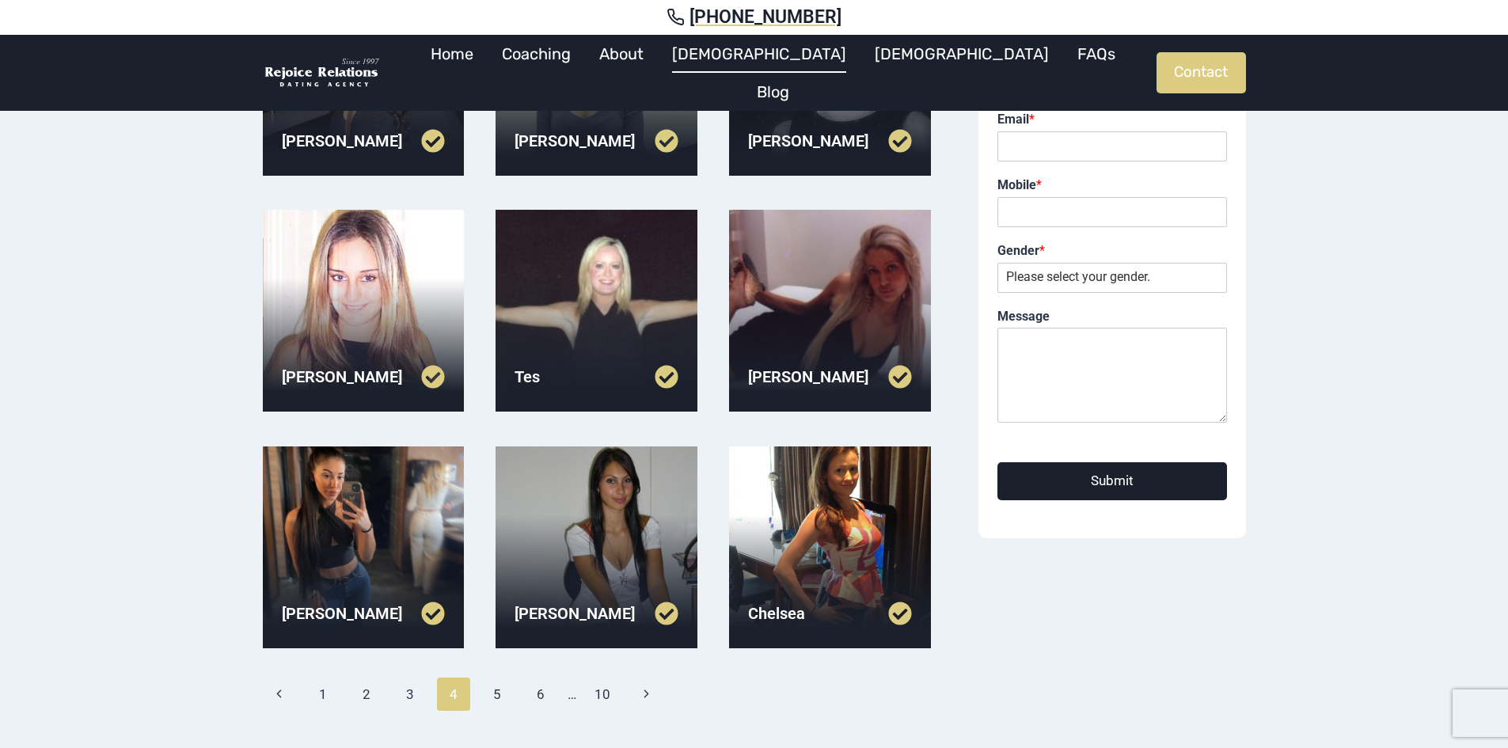
scroll to position [317, 0]
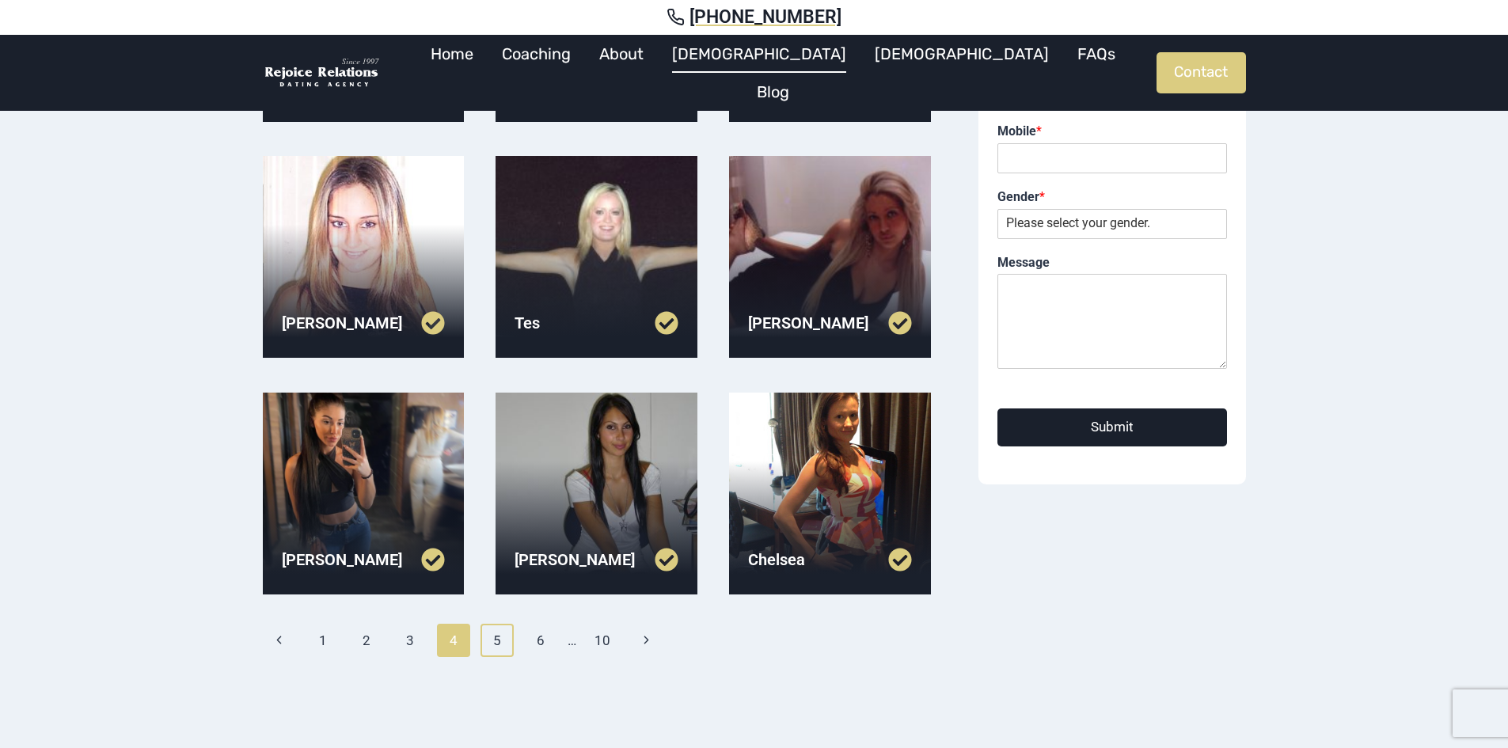
click at [500, 649] on link "5" at bounding box center [498, 640] width 34 height 33
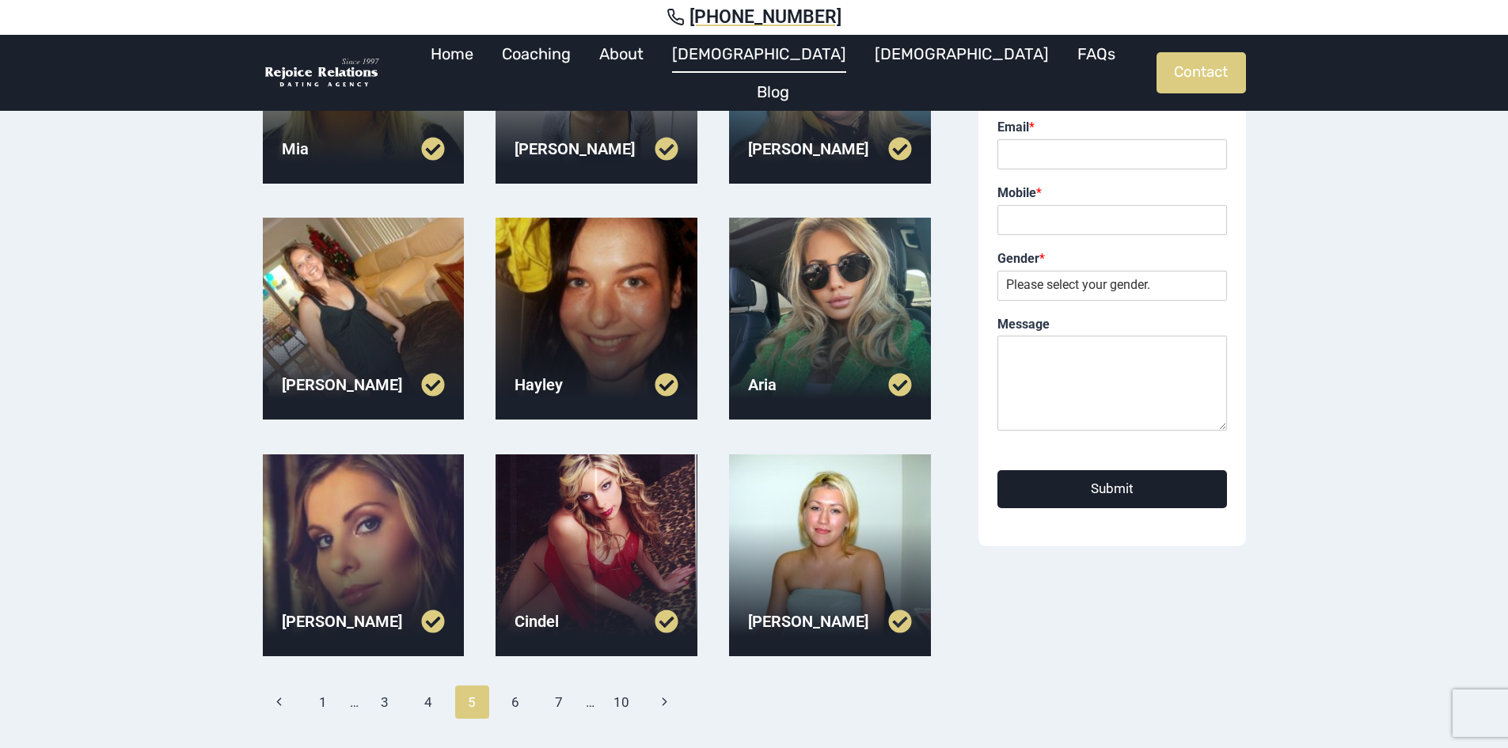
scroll to position [317, 0]
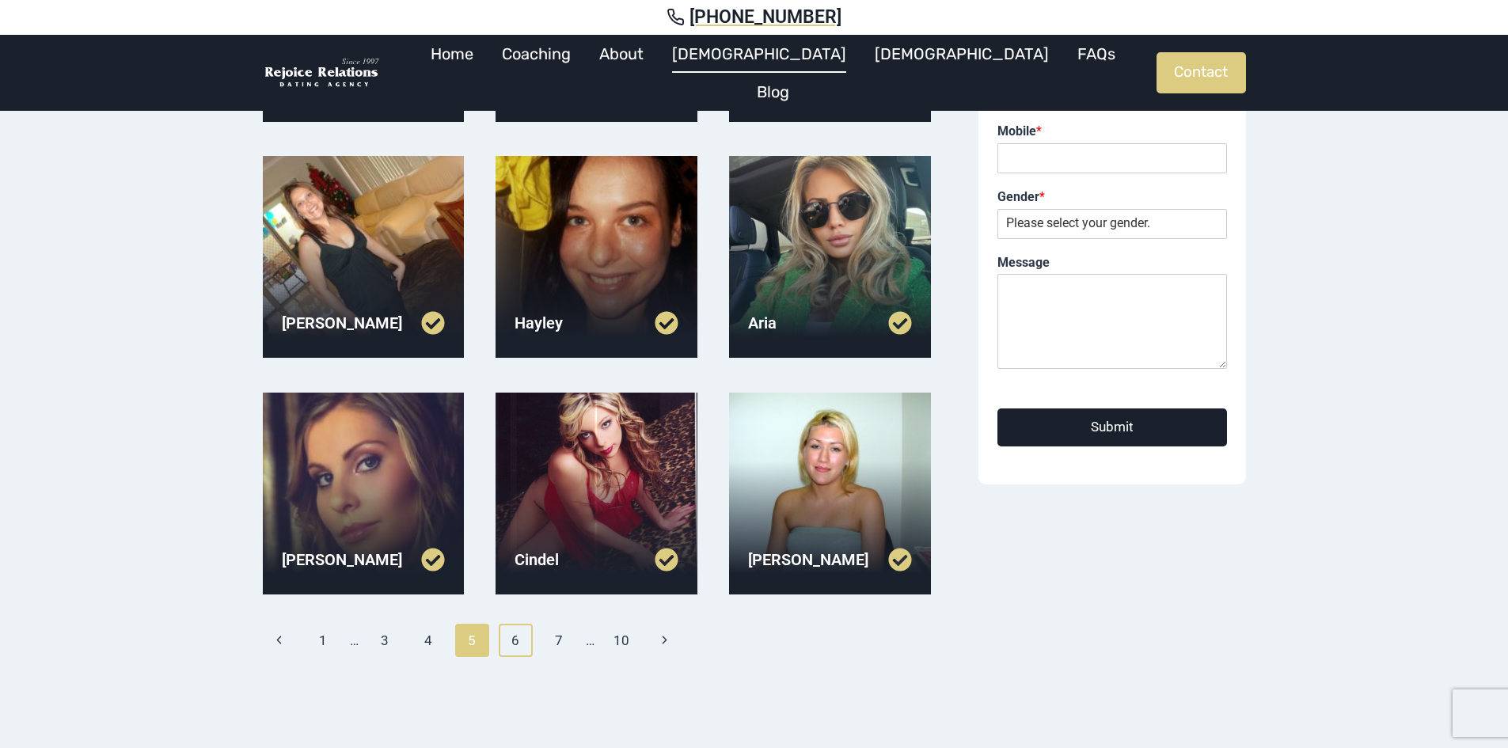
click at [525, 648] on link "6" at bounding box center [516, 640] width 34 height 33
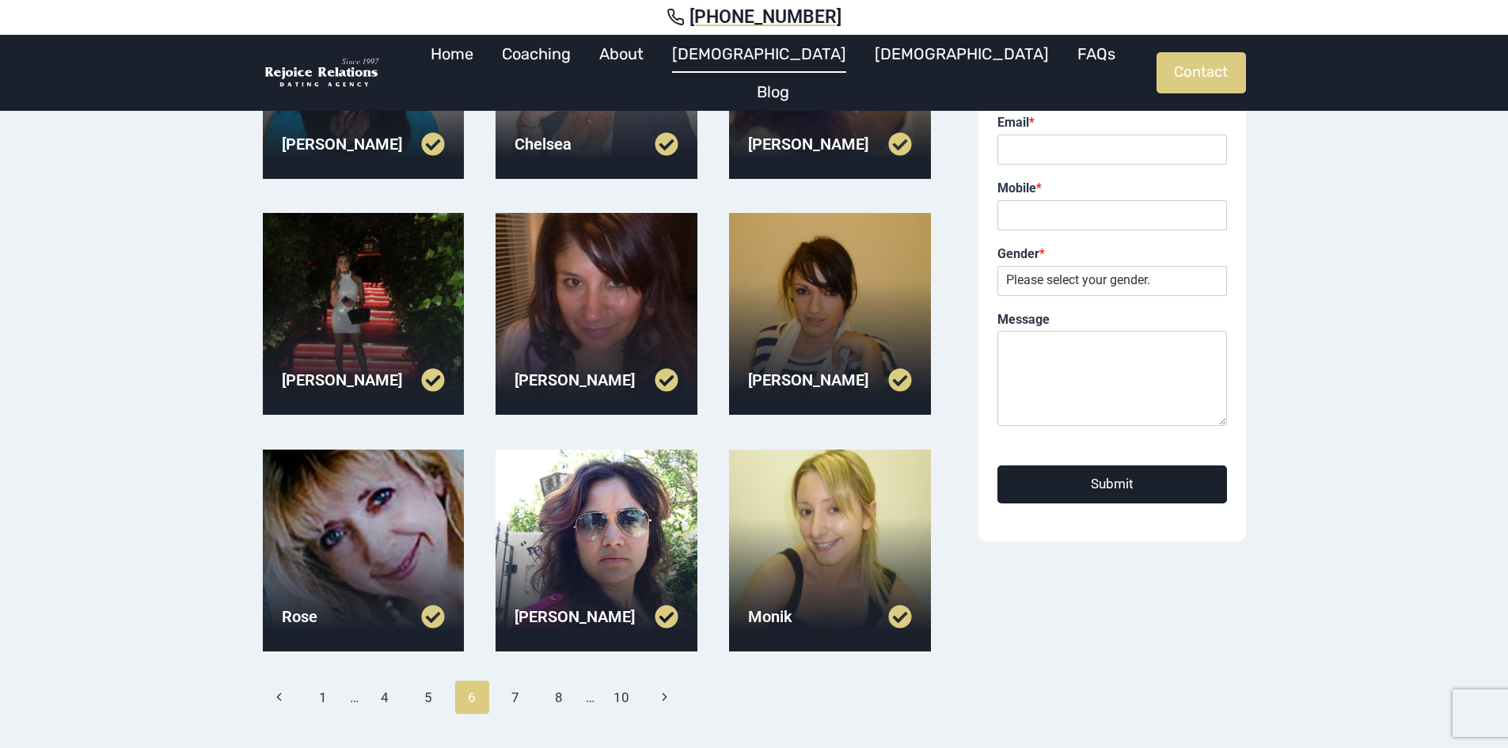
scroll to position [317, 0]
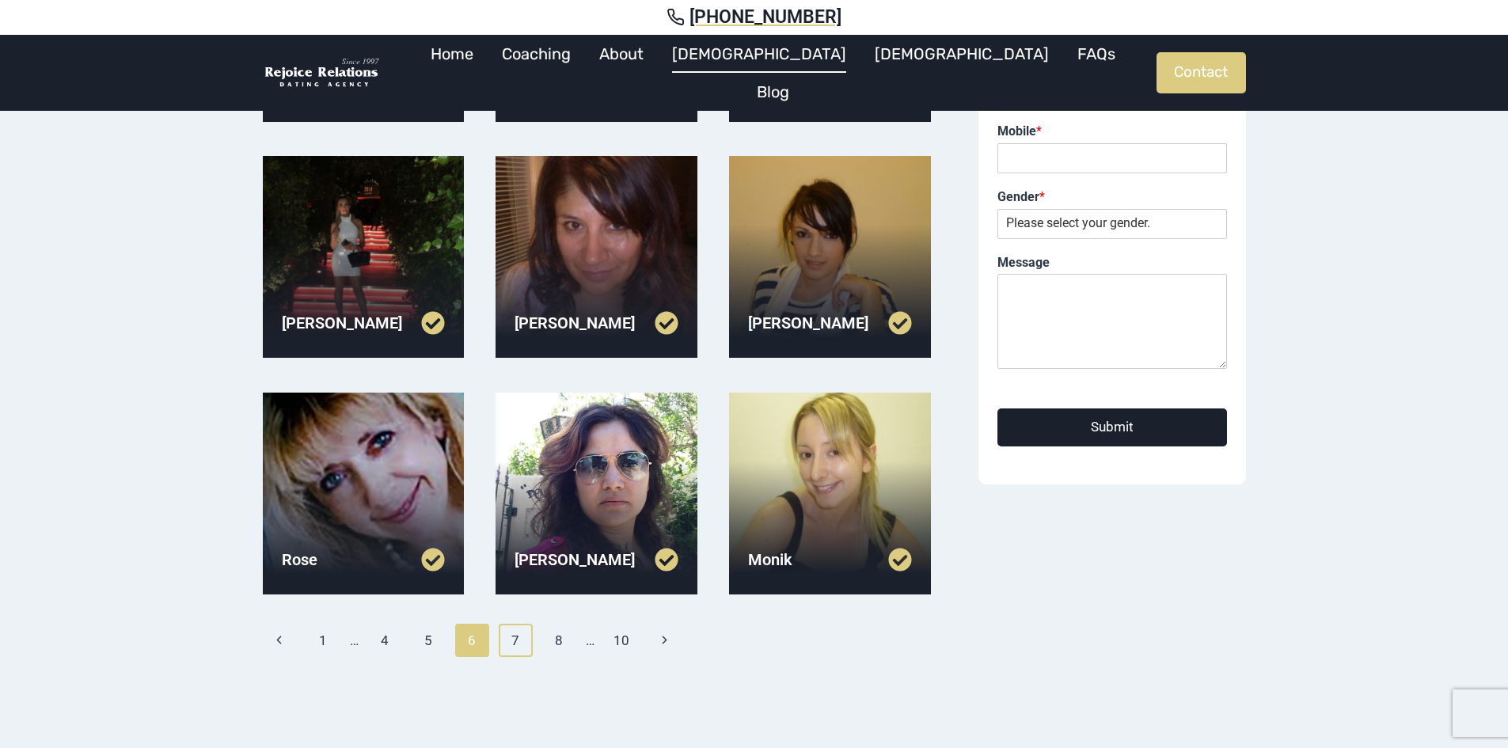
click at [521, 652] on link "7" at bounding box center [516, 640] width 34 height 33
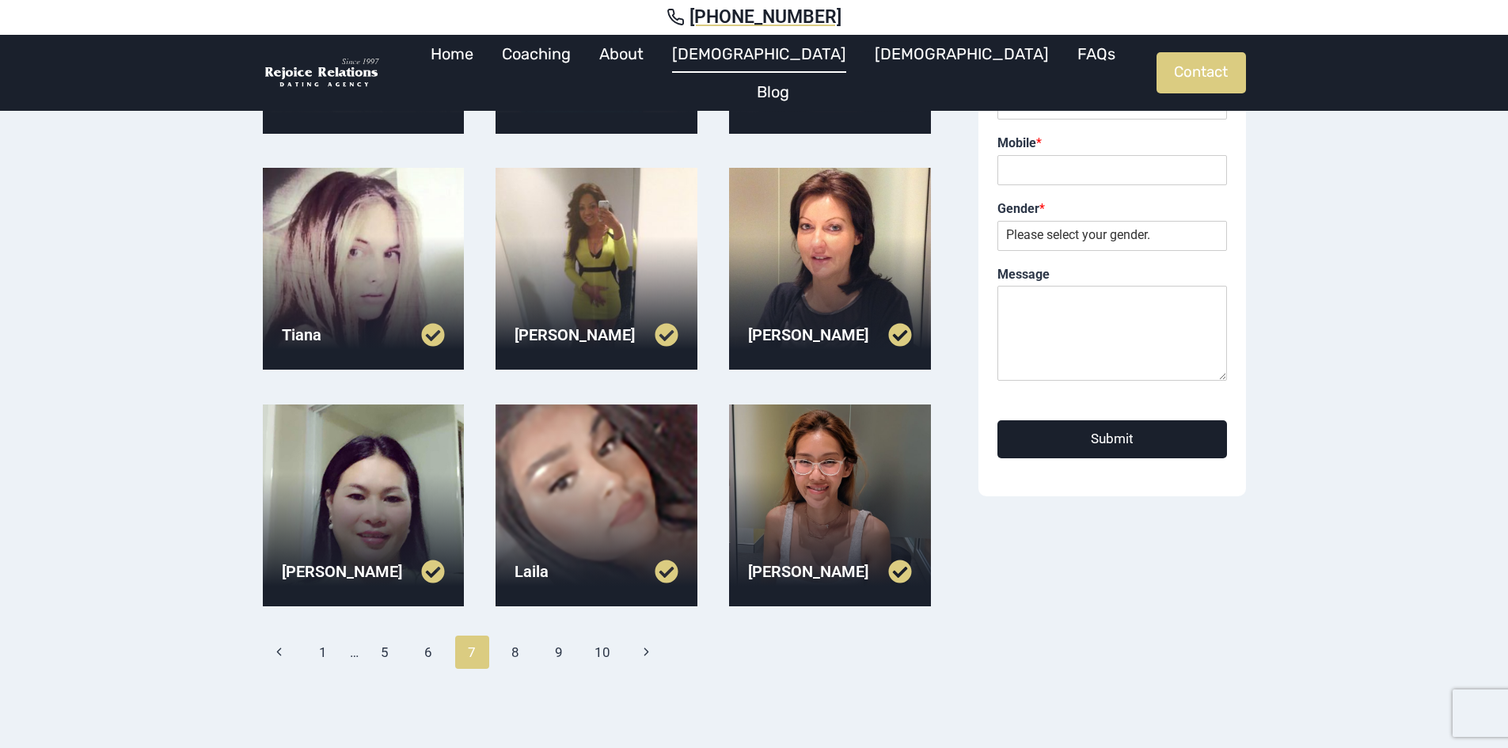
scroll to position [317, 0]
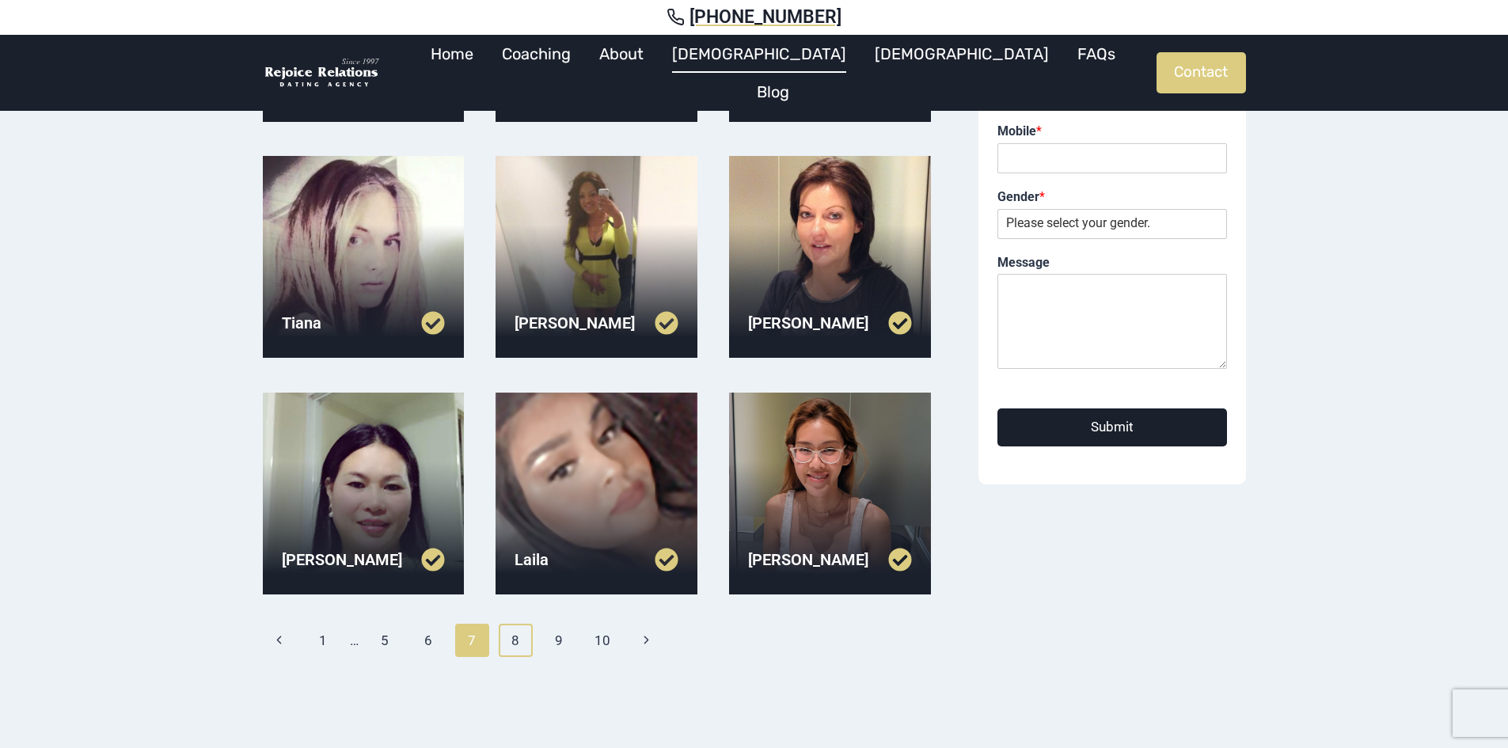
click at [520, 640] on link "8" at bounding box center [516, 640] width 34 height 33
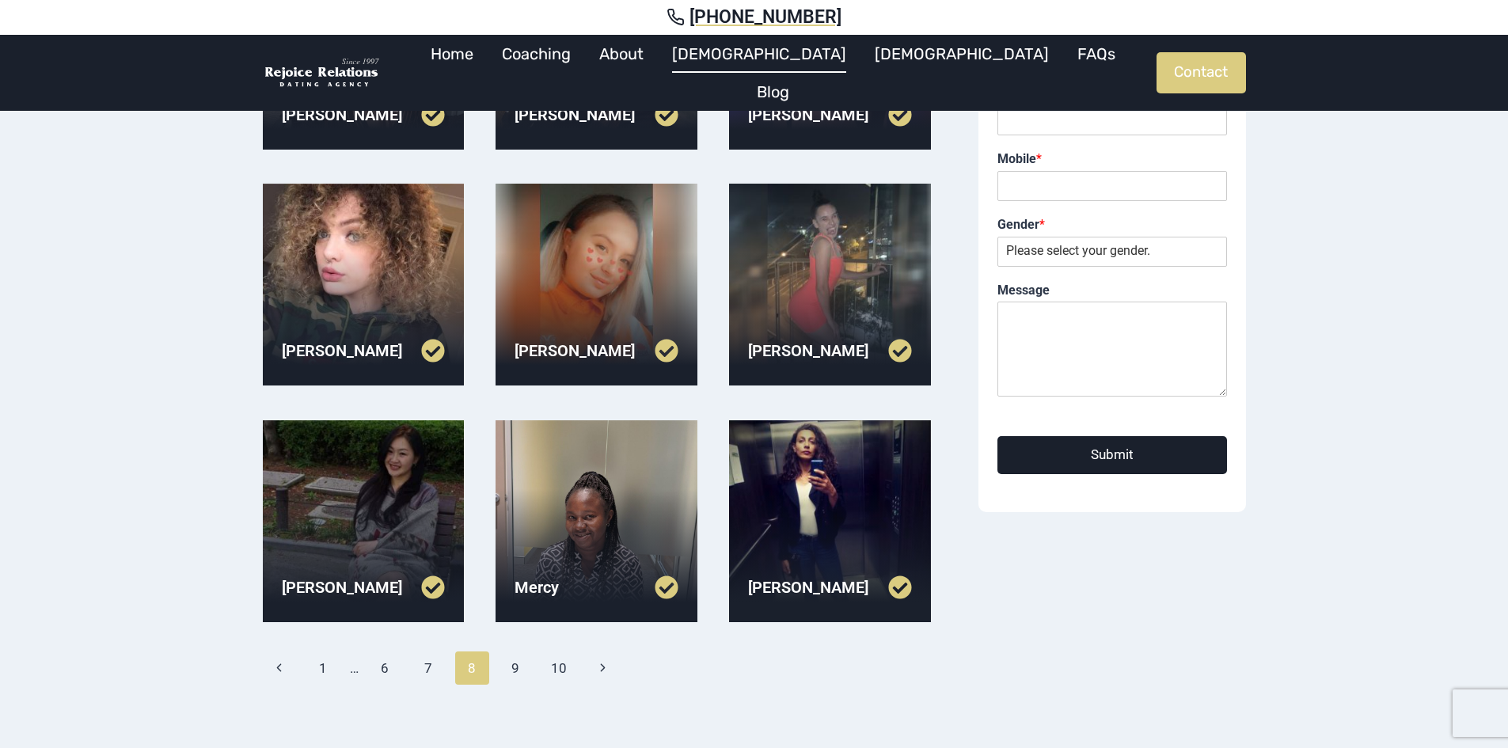
scroll to position [317, 0]
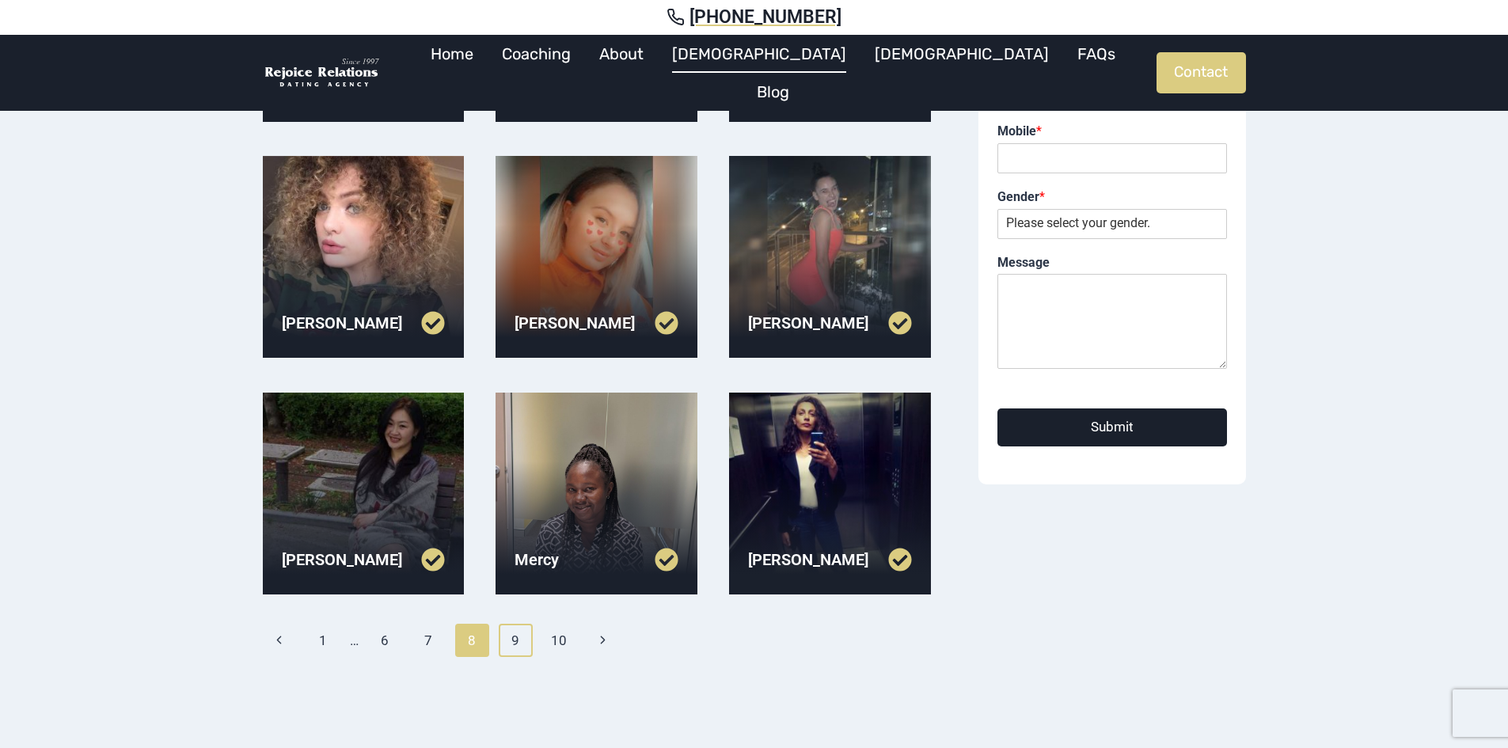
click at [512, 648] on link "9" at bounding box center [516, 640] width 34 height 33
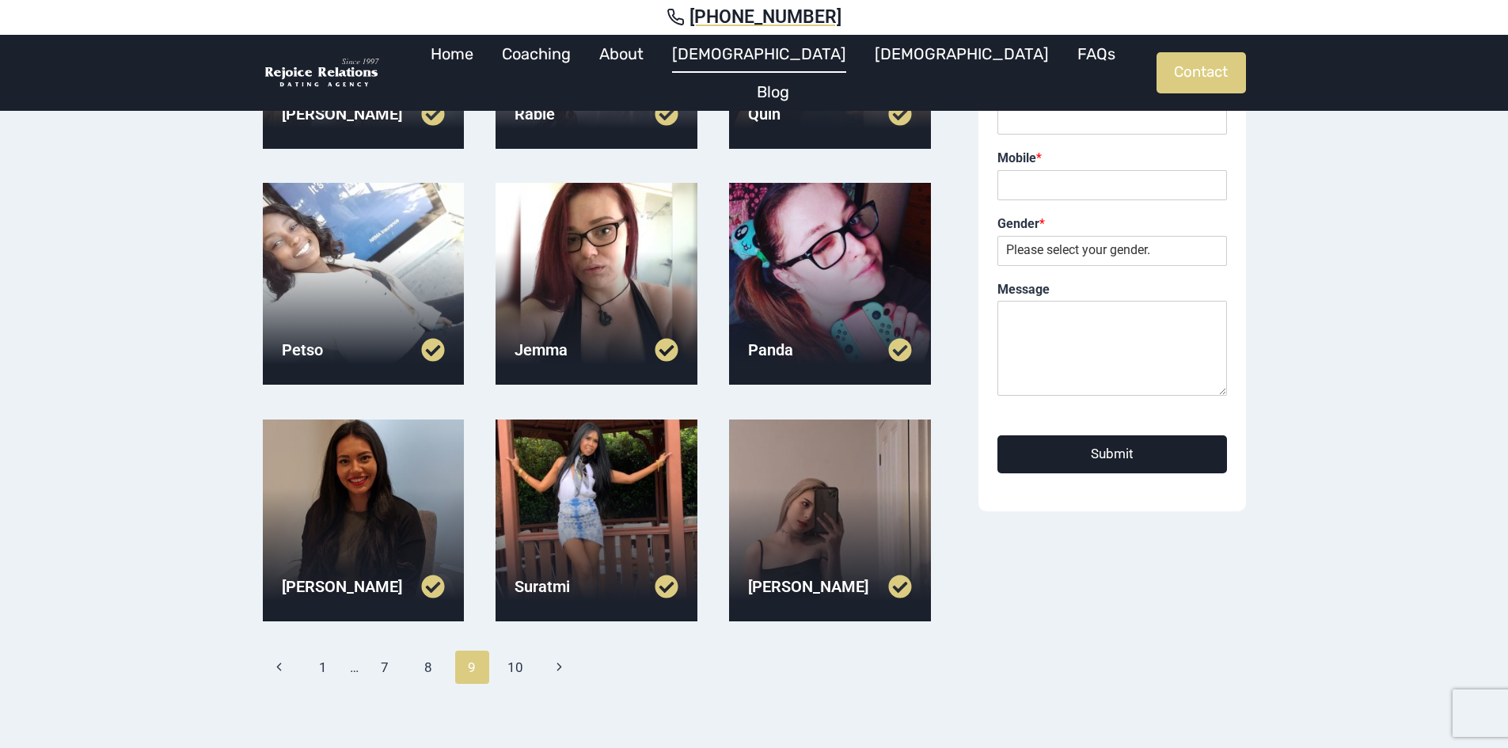
scroll to position [317, 0]
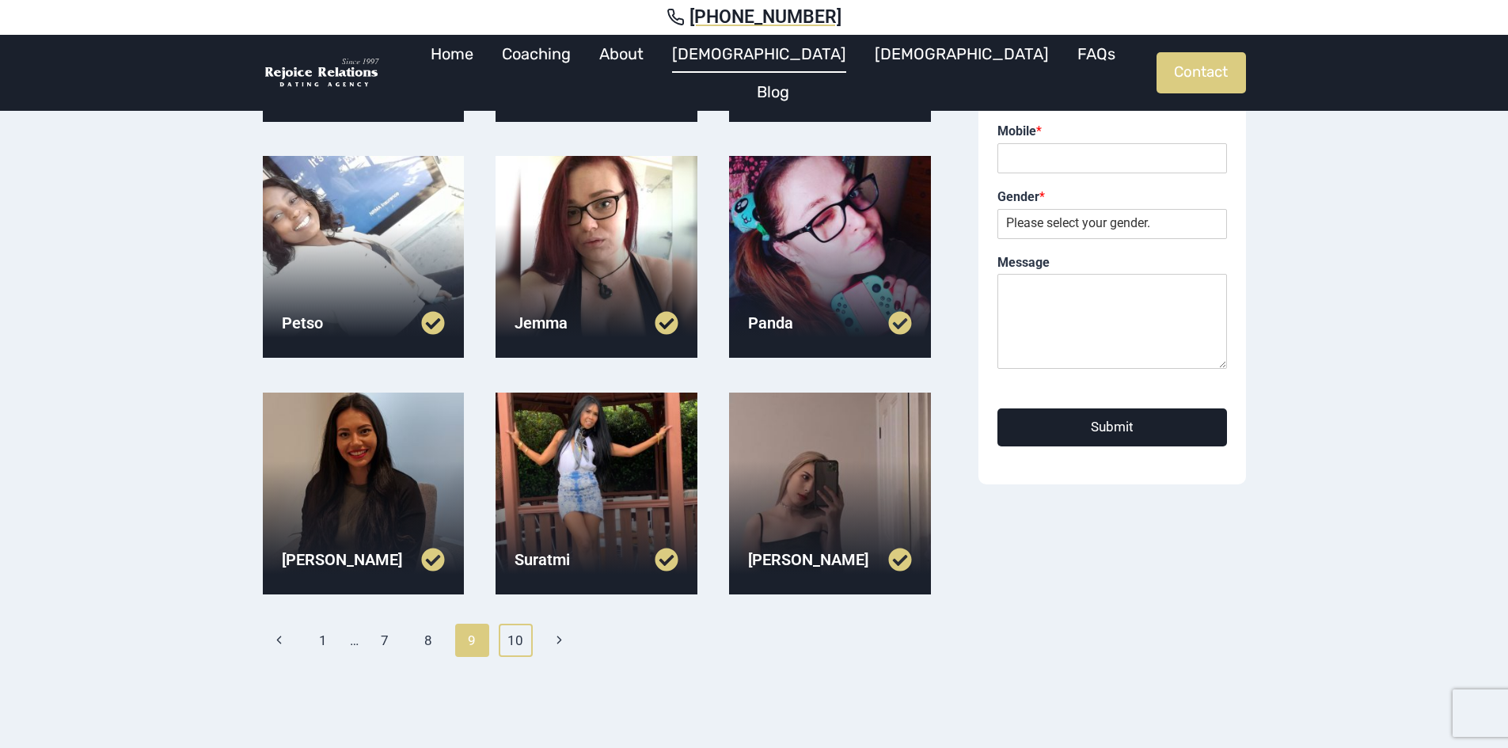
click at [511, 635] on link "10" at bounding box center [516, 640] width 34 height 33
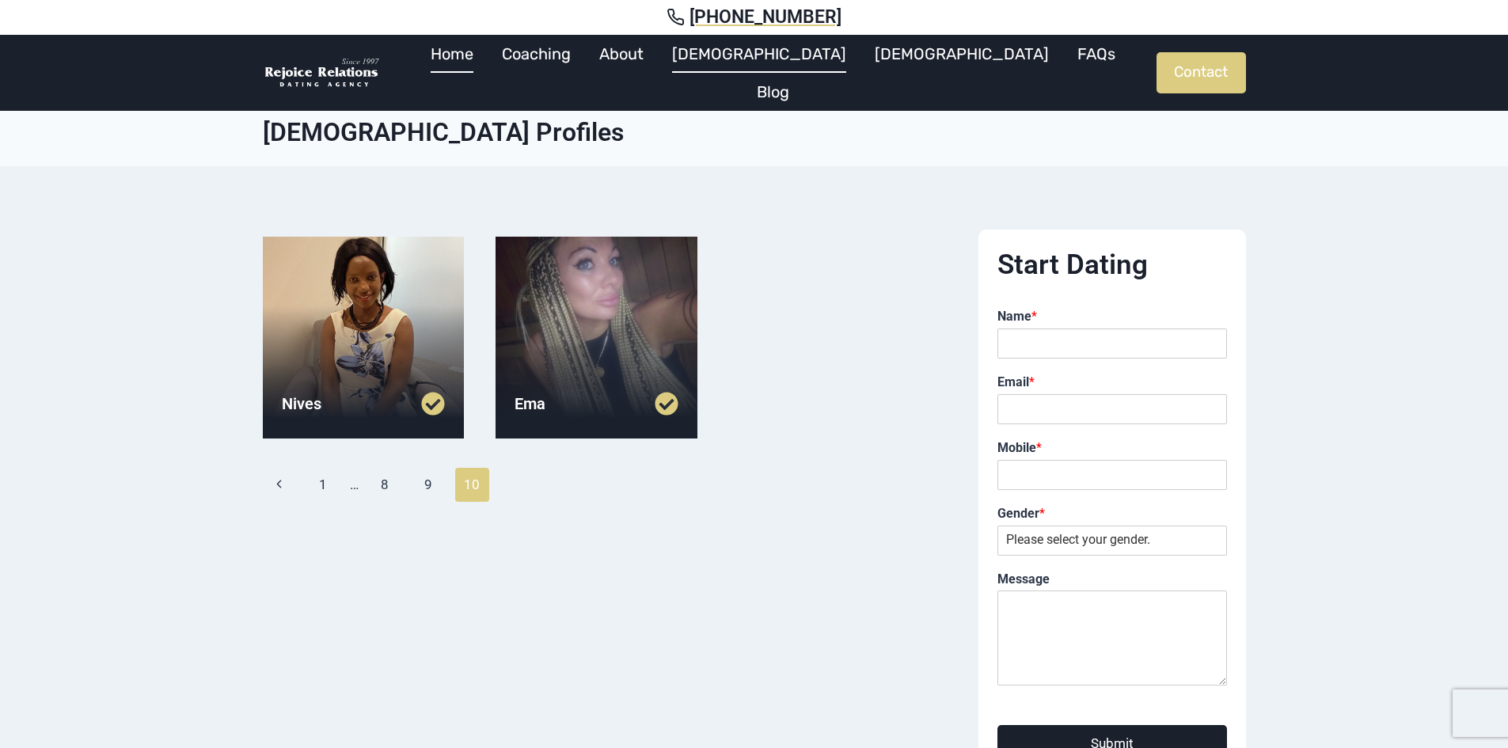
click at [488, 65] on link "Home" at bounding box center [451, 54] width 71 height 38
